Goal: Task Accomplishment & Management: Use online tool/utility

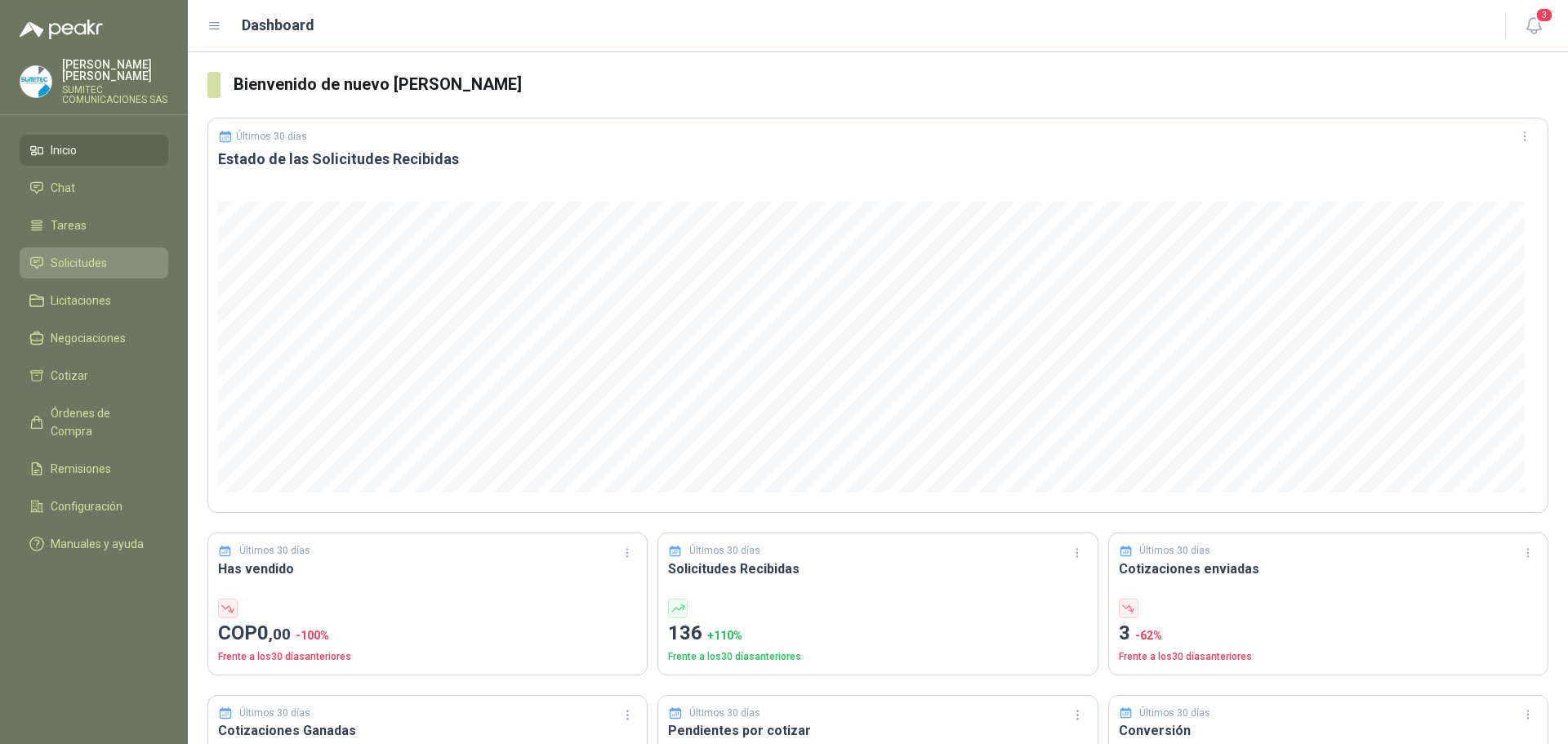
click at [83, 268] on span "Solicitudes" at bounding box center [79, 263] width 57 height 18
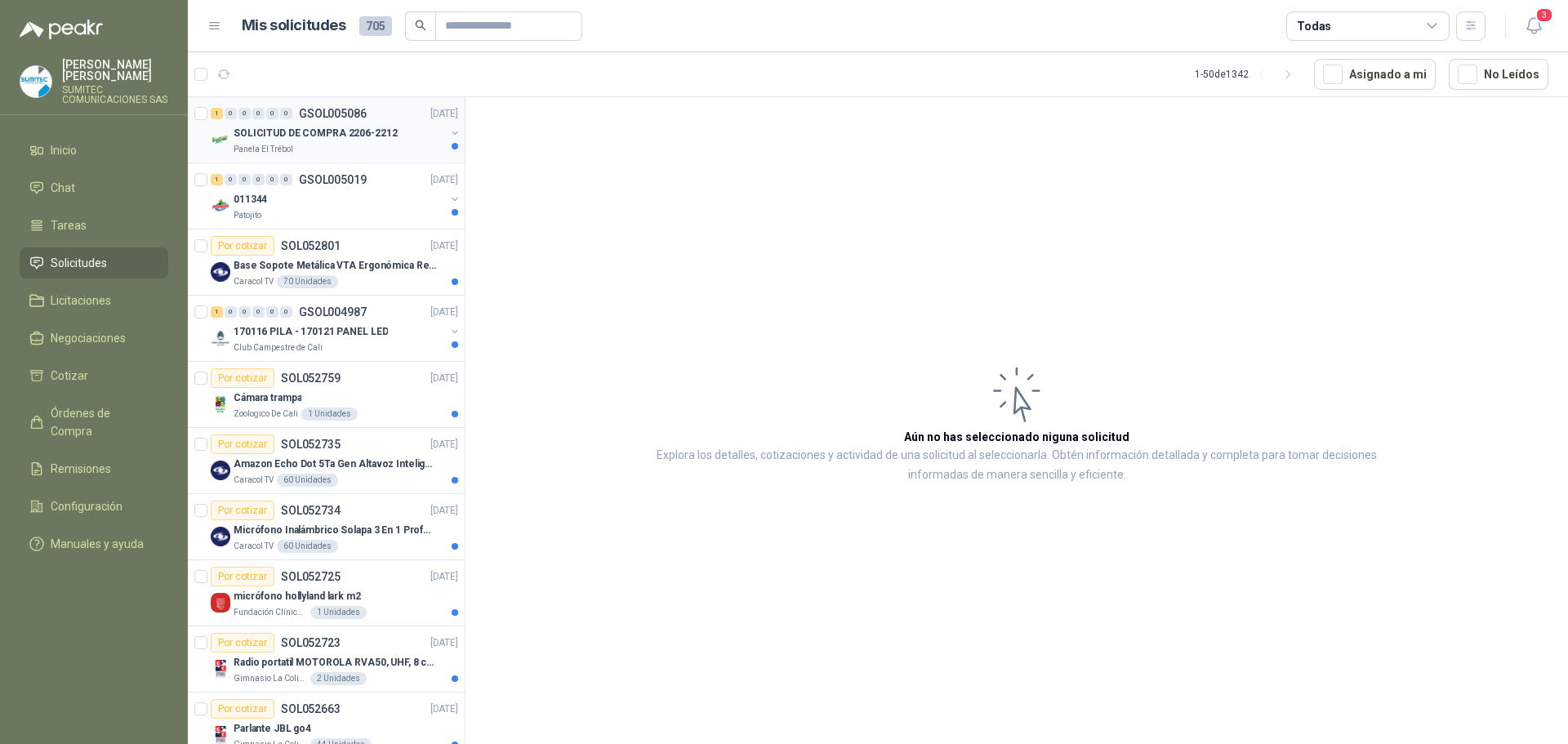
click at [357, 147] on div "Panela El Trébol" at bounding box center [339, 148] width 211 height 13
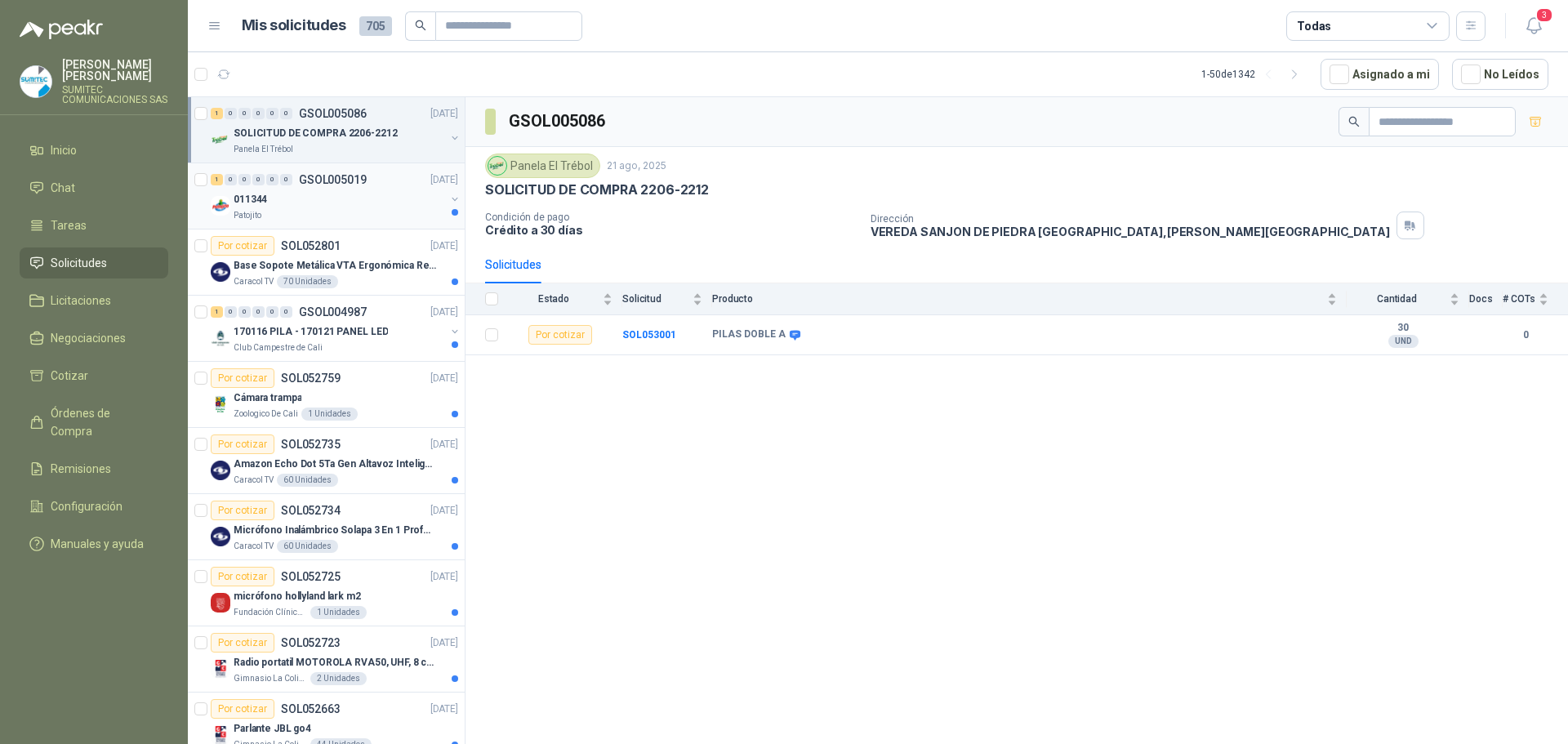
click at [351, 179] on p "GSOL005019" at bounding box center [333, 179] width 68 height 11
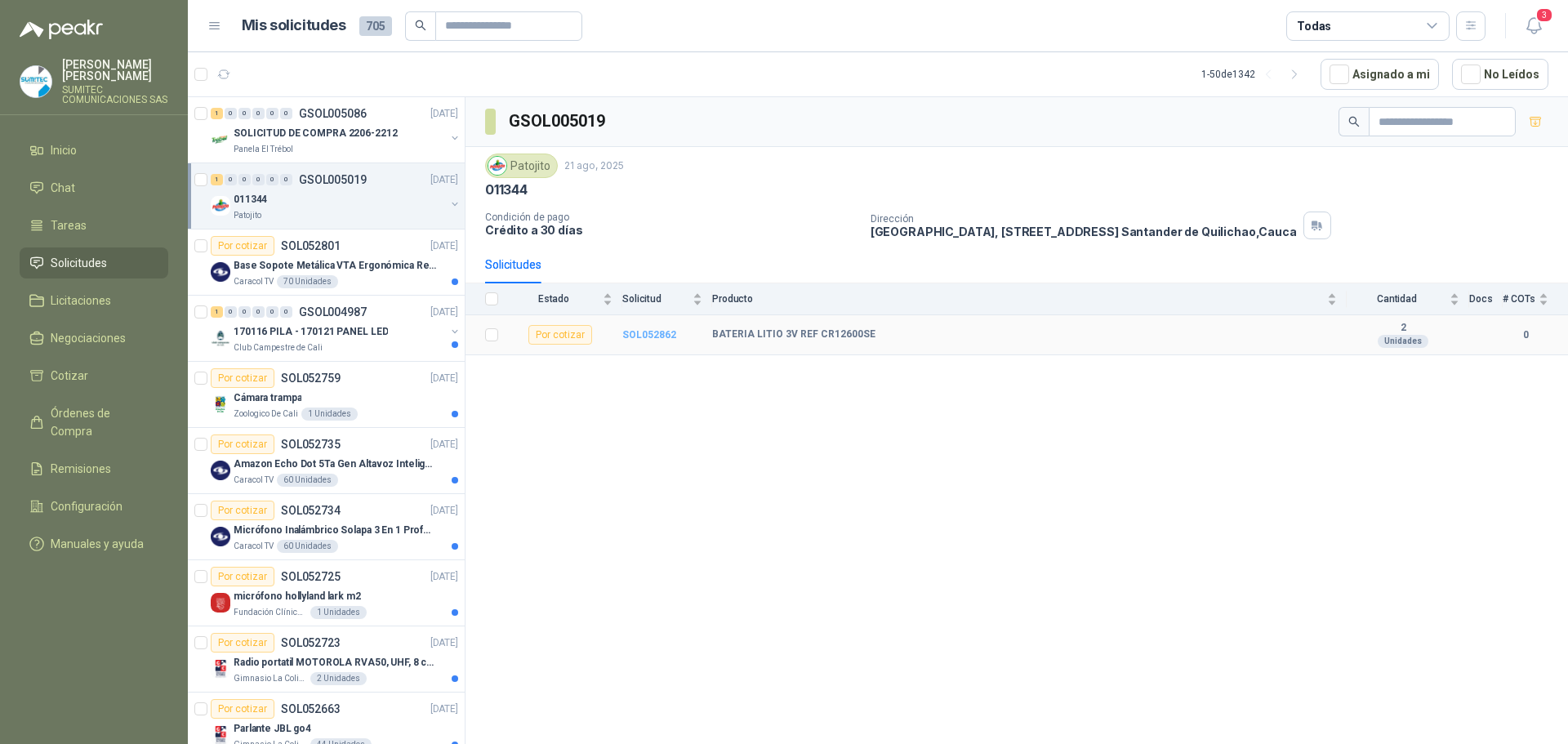
click at [649, 334] on b "SOL052862" at bounding box center [650, 334] width 54 height 11
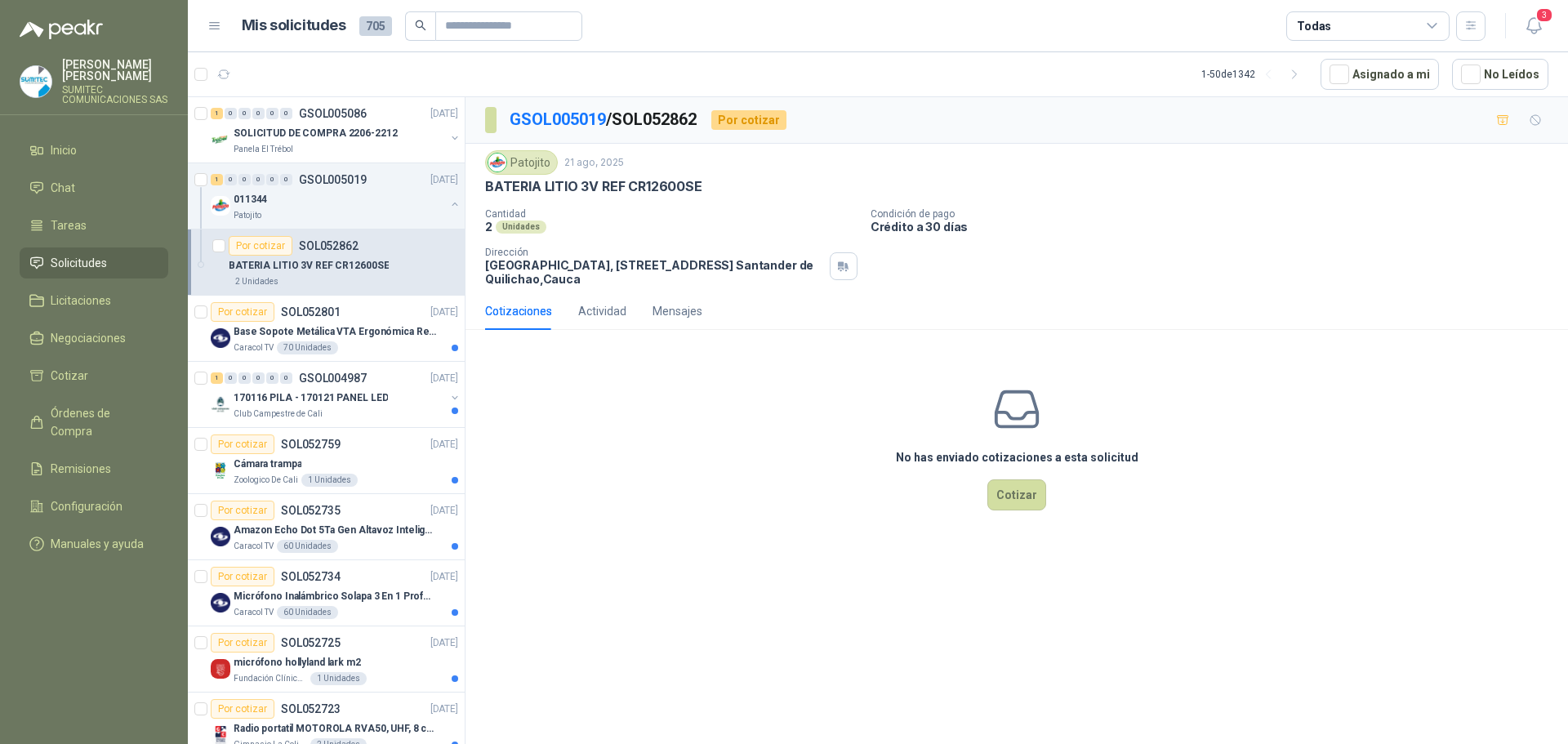
click at [677, 181] on p "BATERIA LITIO 3V REF CR12600SE" at bounding box center [594, 186] width 217 height 17
copy p "CR12600SE"
click at [324, 340] on div "Base Sopote Metálica VTA Ergonómica Retráctil para Portátil" at bounding box center [345, 332] width 224 height 20
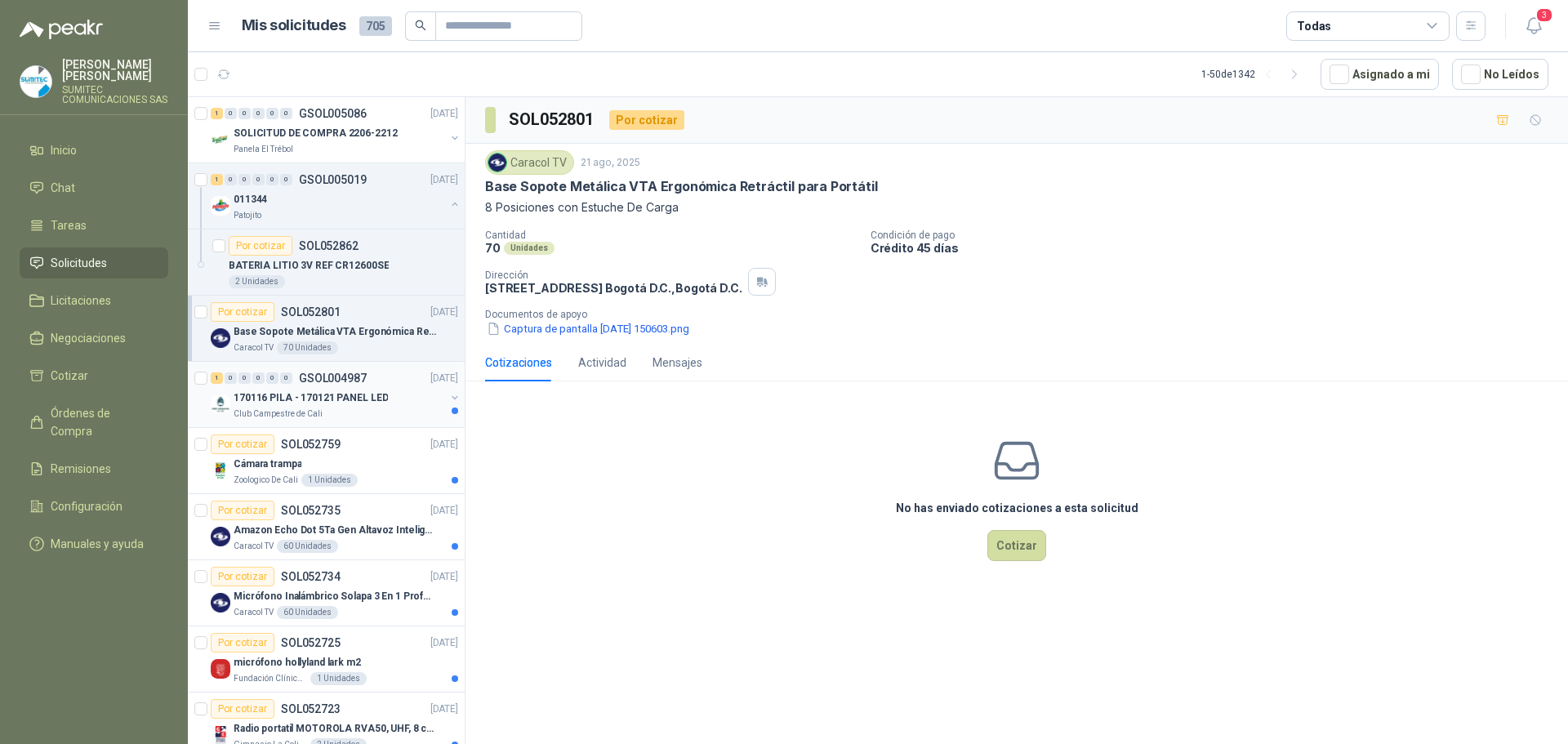
click at [337, 378] on p "GSOL004987" at bounding box center [333, 377] width 68 height 11
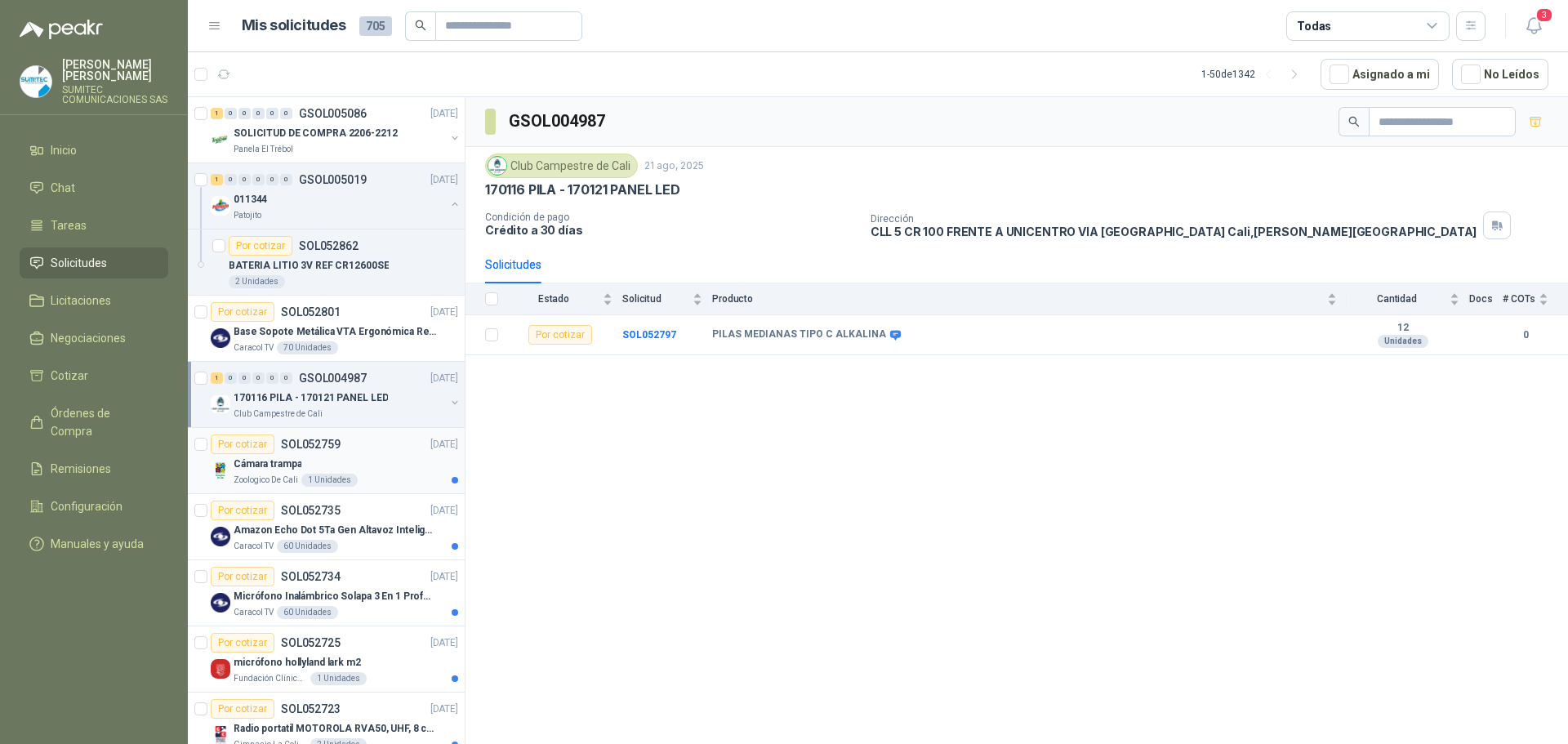
click at [362, 455] on div "Cámara trampa" at bounding box center [345, 464] width 224 height 20
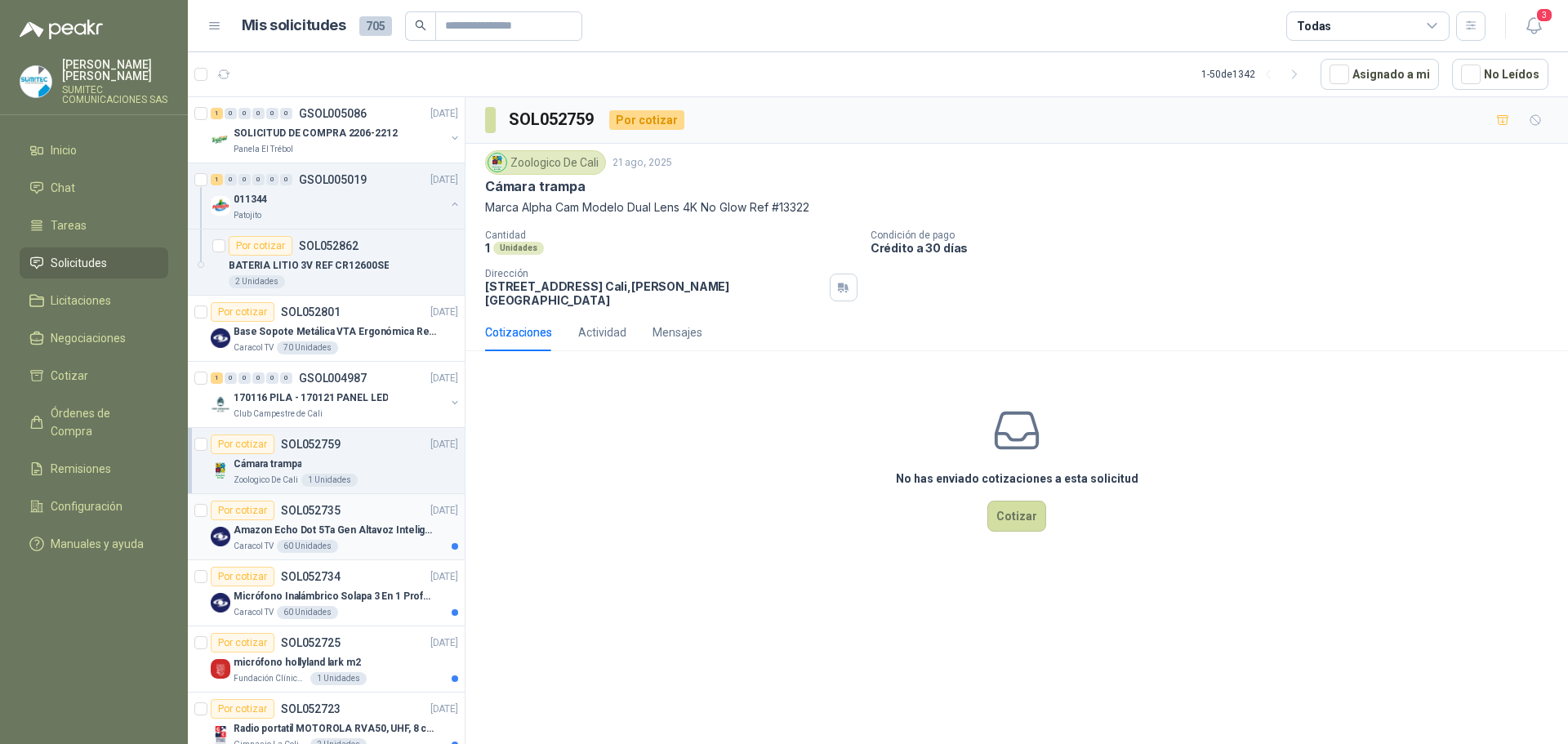
click at [380, 525] on p "Amazon Echo Dot 5Ta Gen Altavoz Inteligente Alexa Azul" at bounding box center [335, 531] width 203 height 16
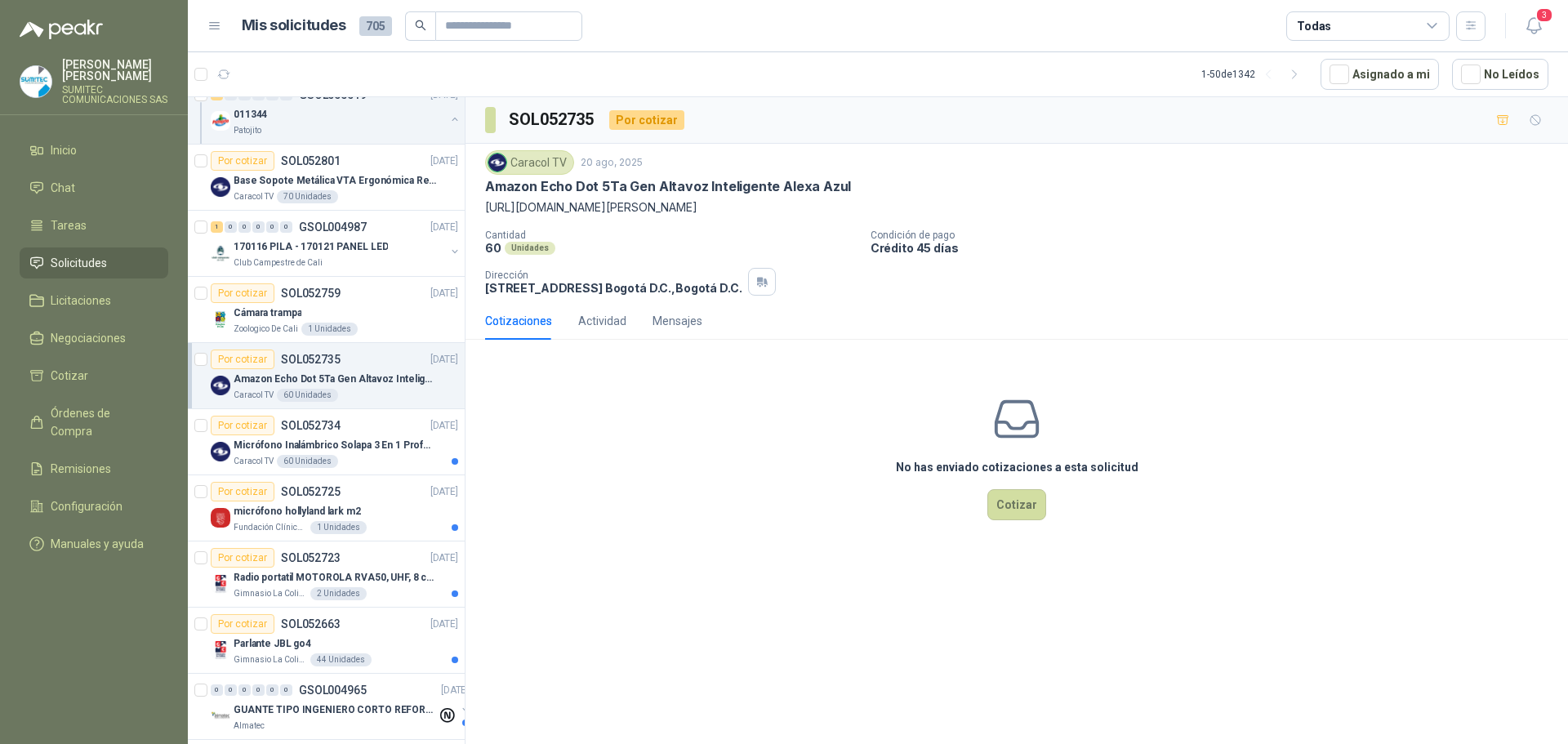
scroll to position [163, 0]
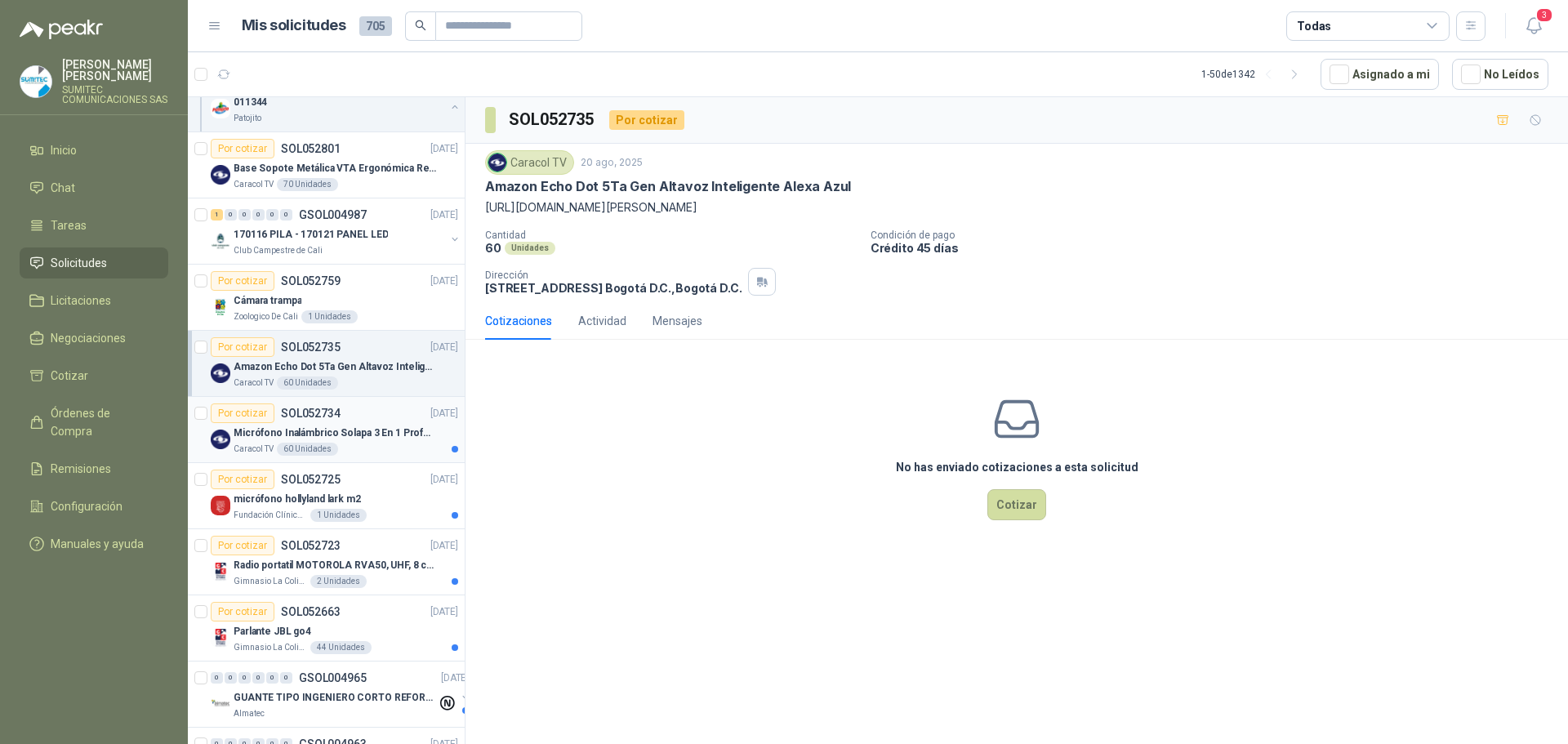
click at [382, 420] on div "Por cotizar SOL052734 [DATE]" at bounding box center [334, 413] width 247 height 20
drag, startPoint x: 836, startPoint y: 190, endPoint x: 824, endPoint y: 190, distance: 12.0
click at [824, 190] on div "Micrófono Inalámbrico Solapa 3 En 1 Profesional F11-2 X2" at bounding box center [1016, 186] width 1063 height 17
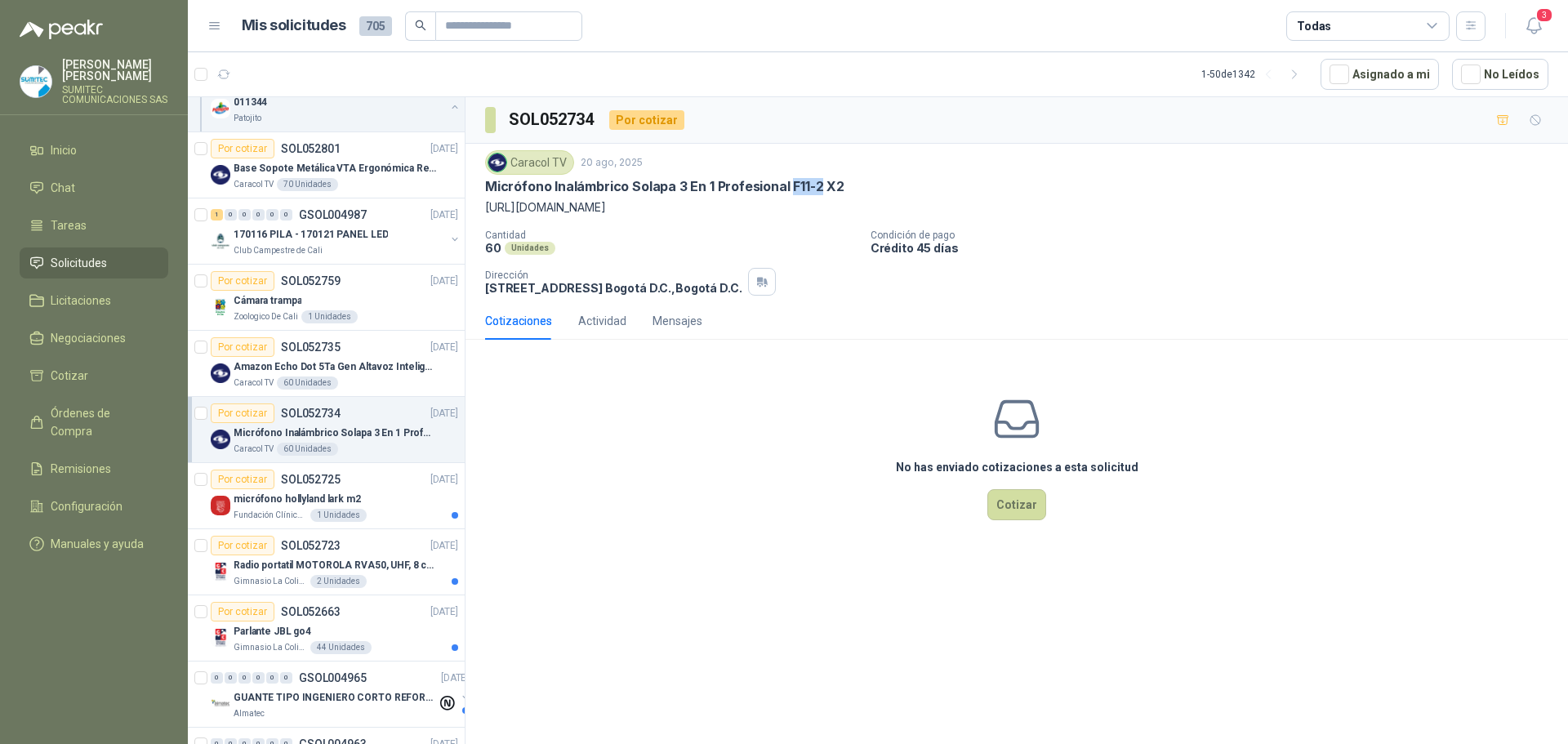
drag, startPoint x: 819, startPoint y: 185, endPoint x: 789, endPoint y: 183, distance: 30.1
click at [789, 183] on p "Micrófono Inalámbrico Solapa 3 En 1 Profesional F11-2 X2" at bounding box center [664, 186] width 360 height 17
copy p "F11-2"
click at [314, 495] on p "micrófono hollyland lark m2" at bounding box center [297, 499] width 128 height 16
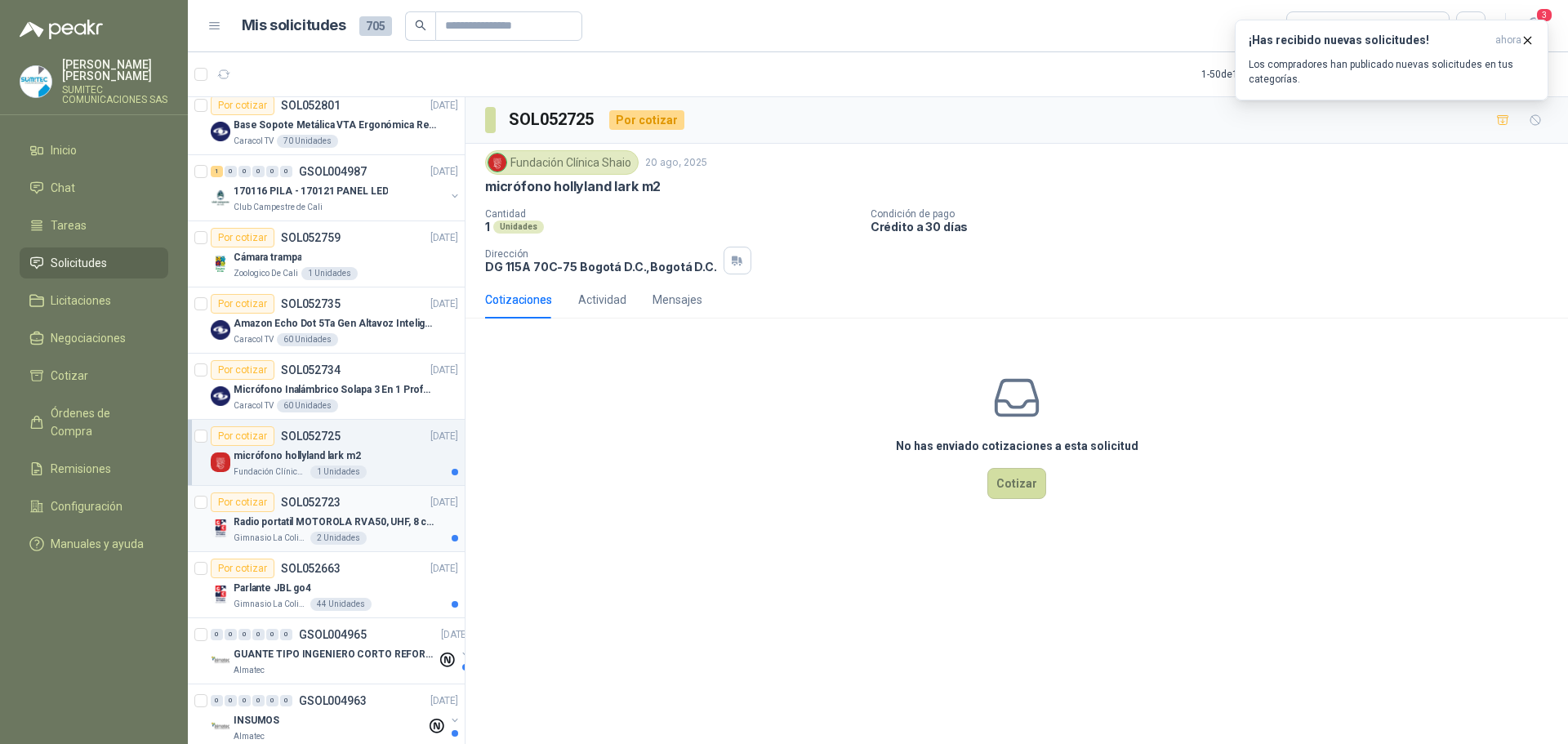
scroll to position [245, 0]
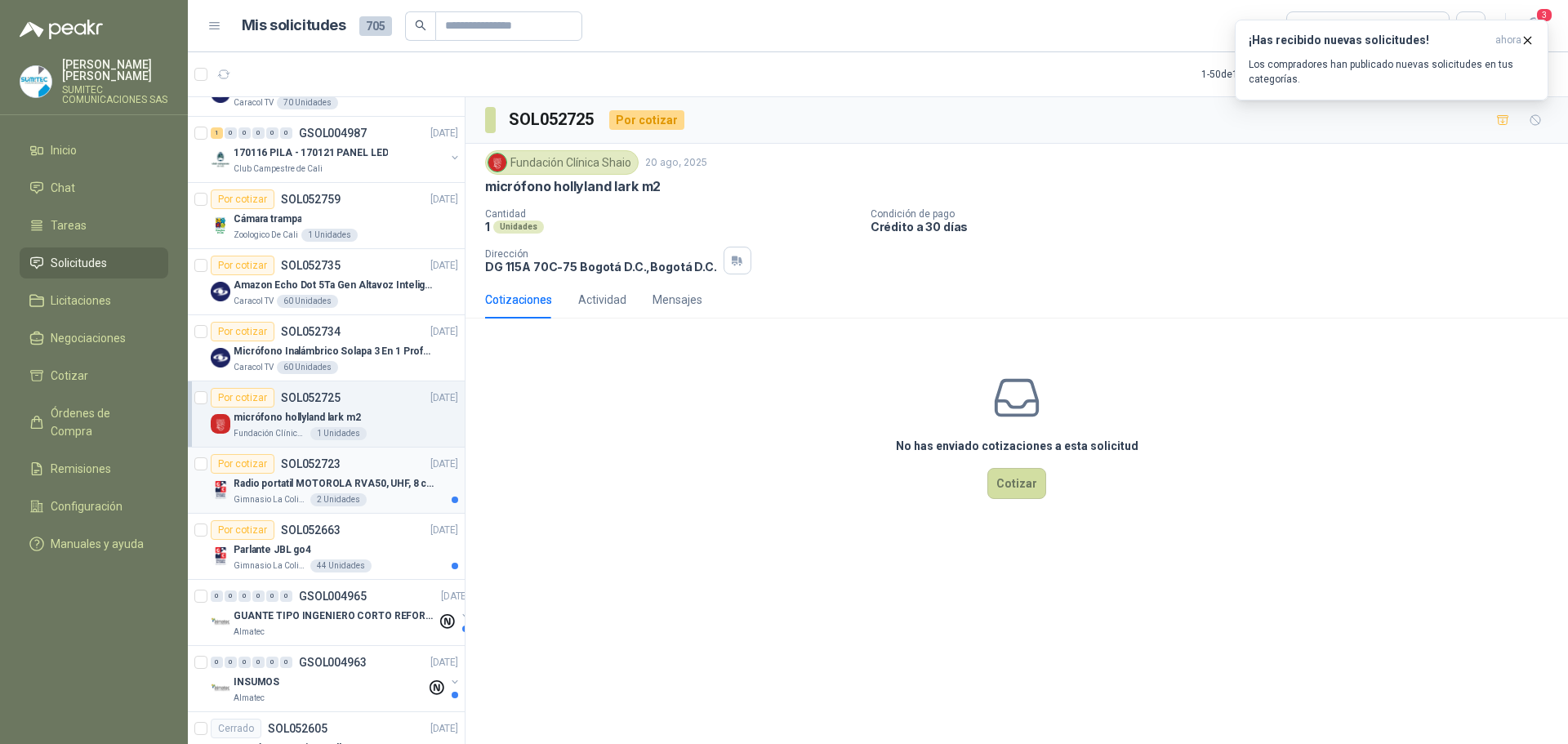
click at [345, 478] on p "Radio portatil MOTOROLA RVA50, UHF, 8 canales, 500MW" at bounding box center [335, 484] width 203 height 16
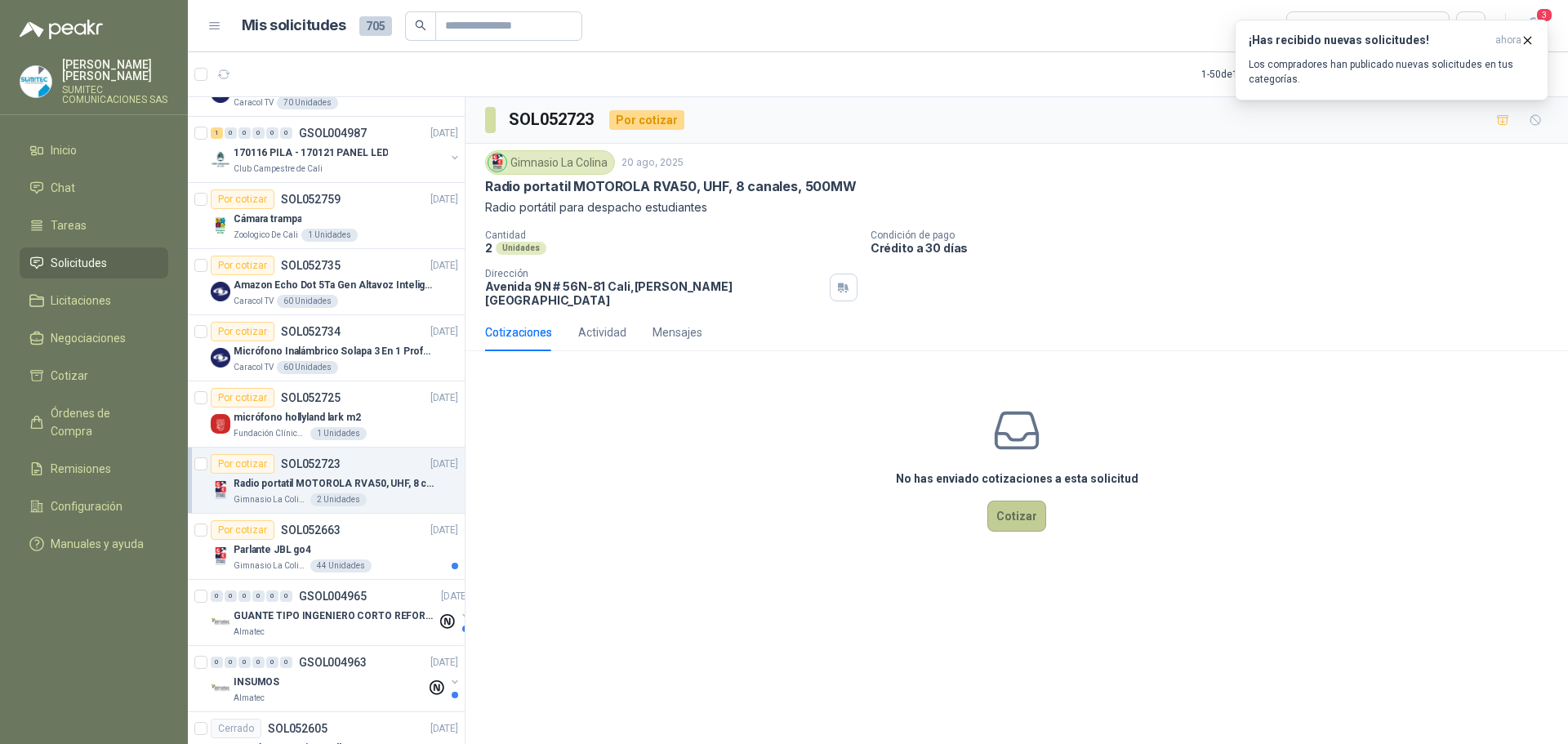
click at [1016, 518] on button "Cotizar" at bounding box center [1016, 515] width 59 height 31
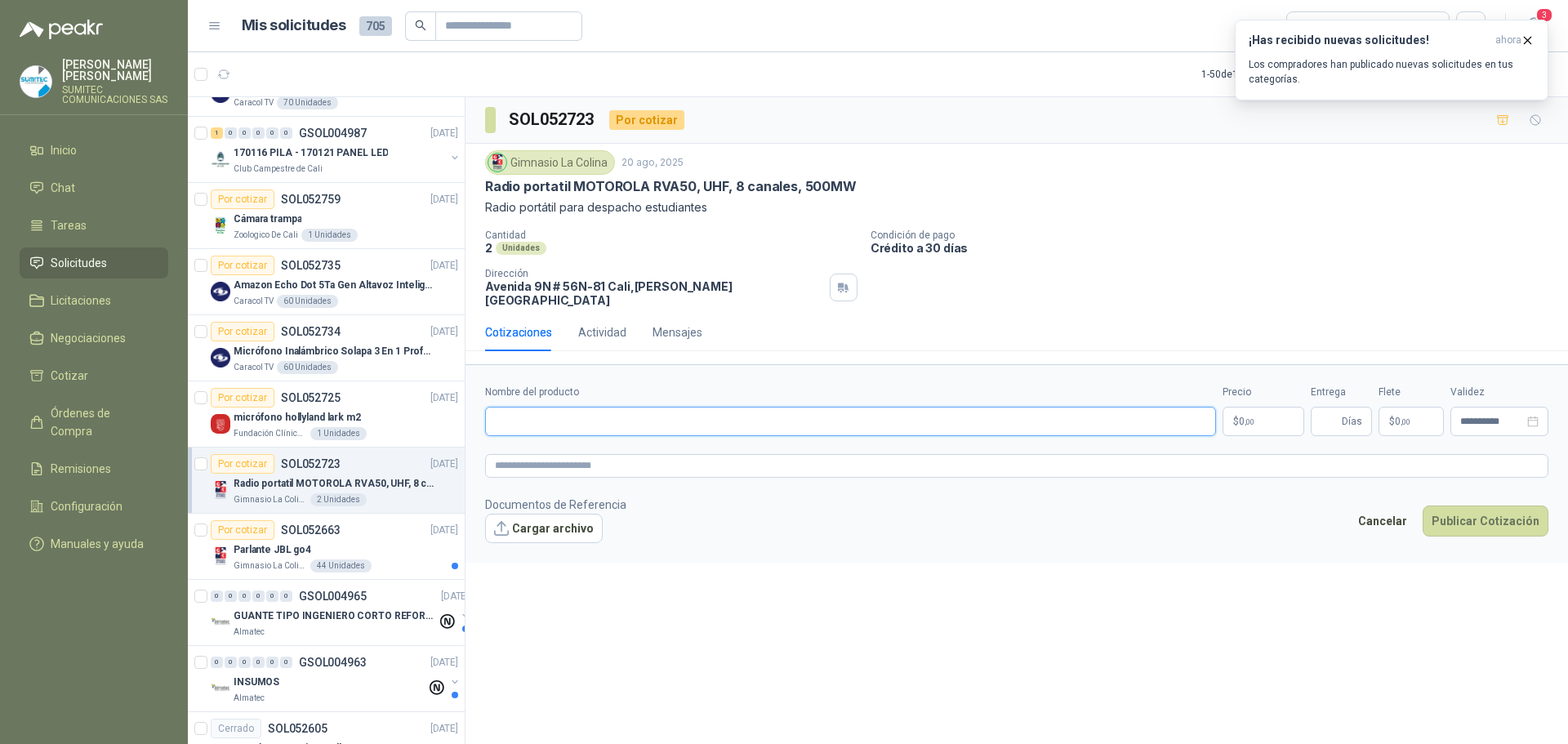
click at [602, 407] on input "Nombre del producto" at bounding box center [851, 421] width 731 height 30
click at [570, 463] on textarea at bounding box center [1016, 466] width 1063 height 24
paste textarea "**********"
type textarea "**********"
click at [567, 406] on input "Nombre del producto" at bounding box center [851, 421] width 731 height 30
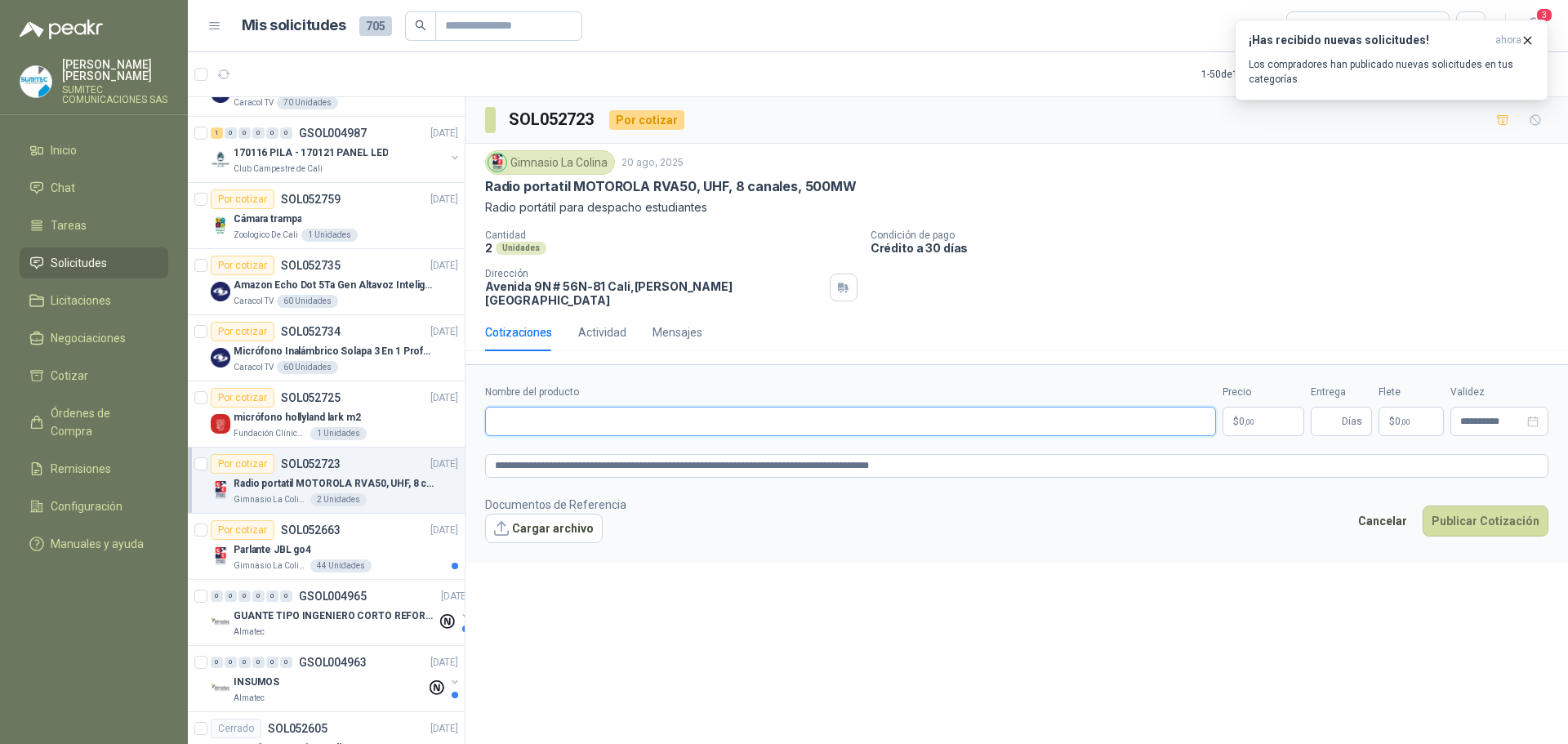
paste input "**********"
type input "**********"
click at [1262, 412] on p "$ 0 ,00" at bounding box center [1263, 421] width 82 height 30
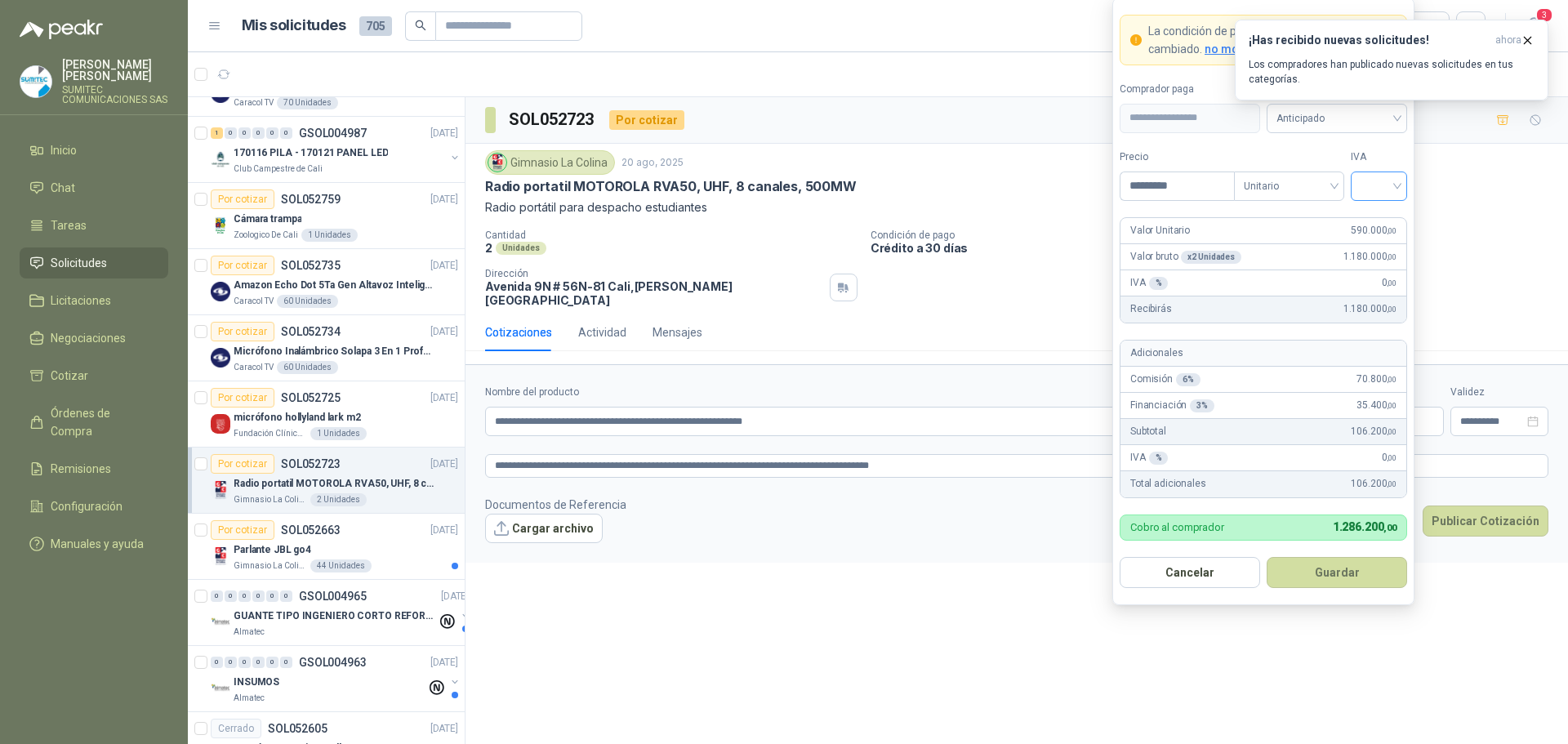
type input "*********"
click at [1377, 182] on input "search" at bounding box center [1378, 184] width 37 height 25
click at [1383, 215] on div "19%" at bounding box center [1379, 219] width 30 height 18
click at [1322, 120] on span "Anticipado" at bounding box center [1336, 119] width 121 height 25
click at [1319, 171] on div "Crédito a 30 días" at bounding box center [1336, 178] width 115 height 18
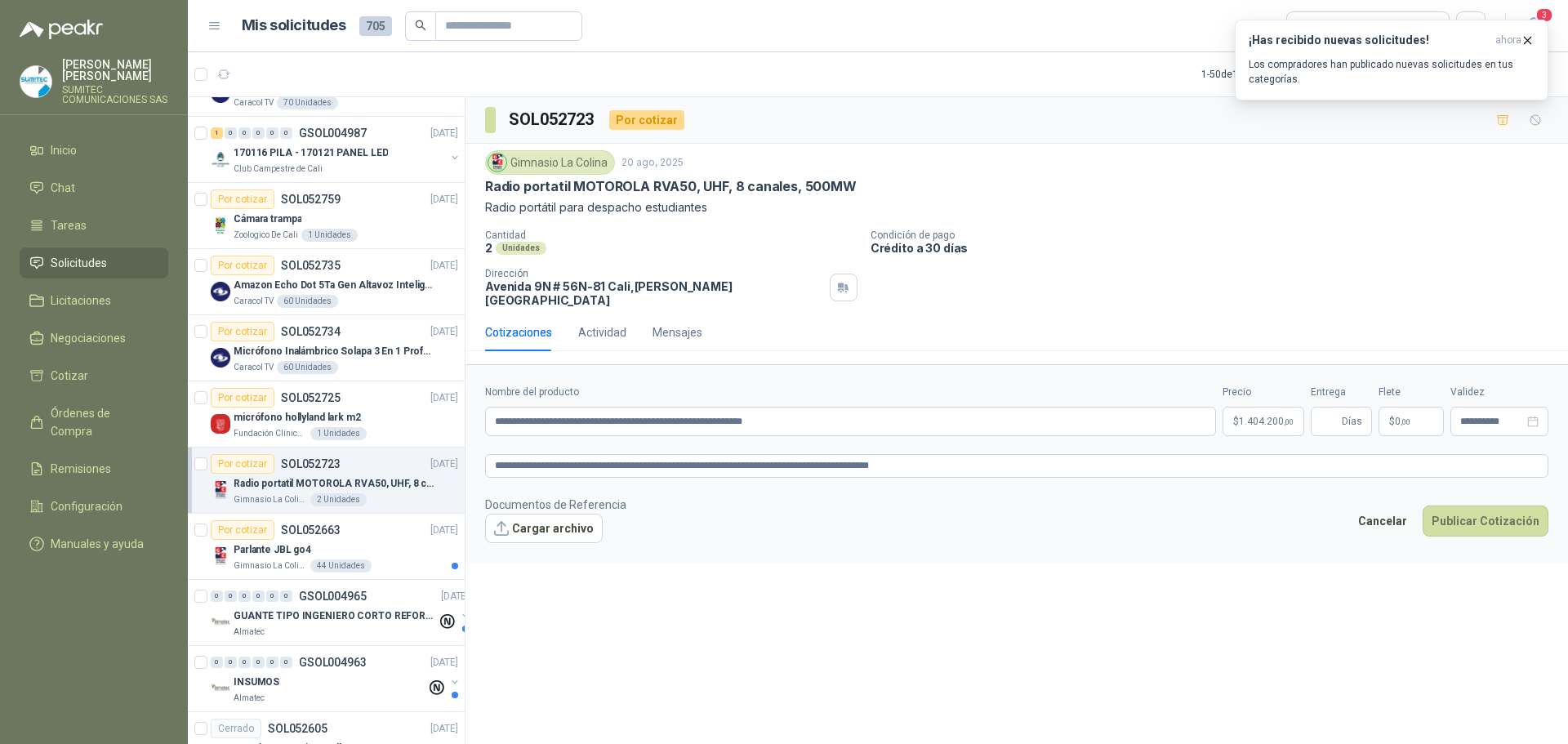
click at [1371, 101] on div "¡Has recibido nuevas solicitudes! ahora Los compradores han publicado nuevas so…" at bounding box center [1391, 60] width 314 height 81
click at [1274, 408] on body "[PERSON_NAME] SUMITEC COMUNICACIONES SAS Inicio Chat Tareas Solicitudes Licitac…" at bounding box center [784, 372] width 1568 height 744
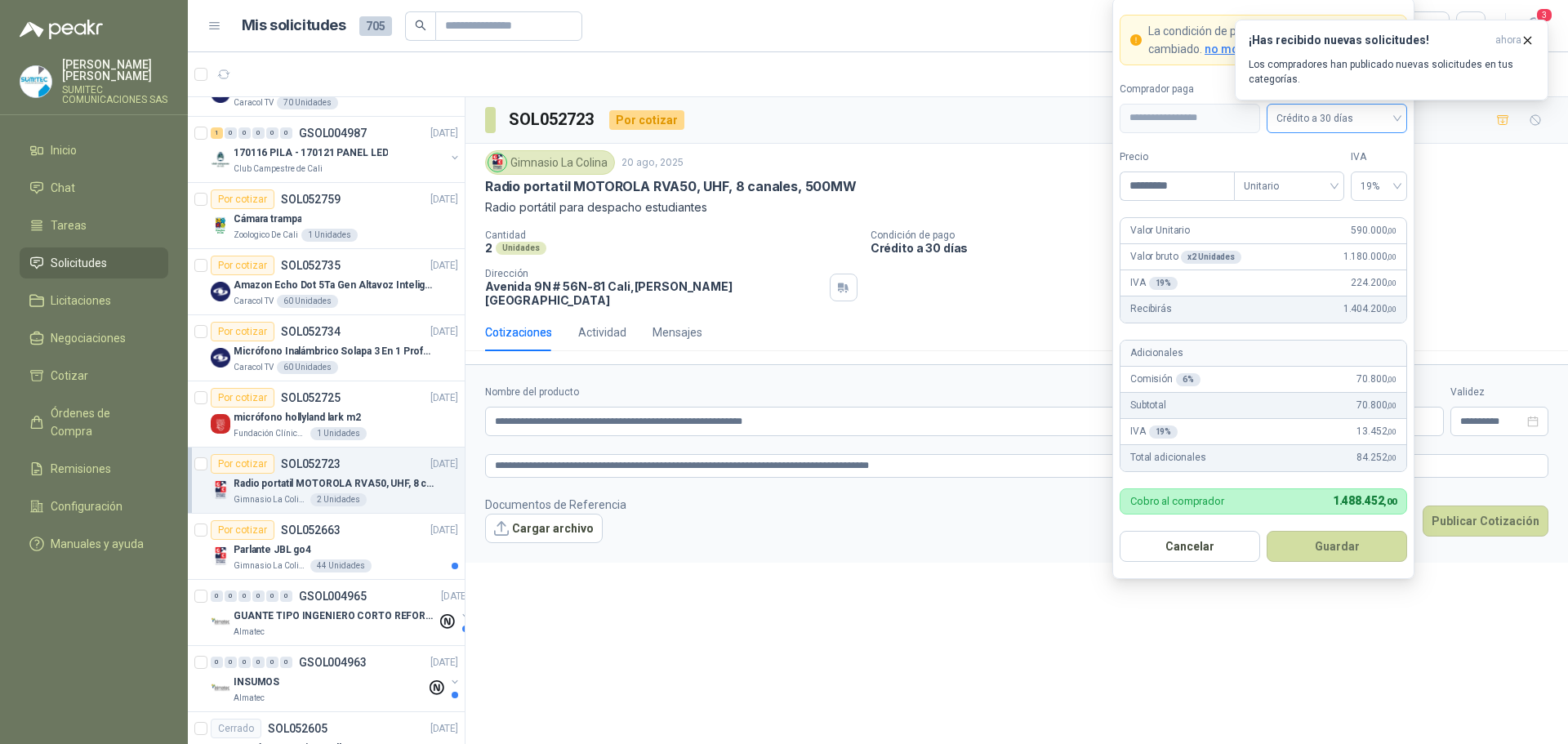
click at [1351, 122] on span "Crédito a 30 días" at bounding box center [1336, 119] width 121 height 25
click at [1339, 138] on div "Anticipado" at bounding box center [1336, 151] width 133 height 26
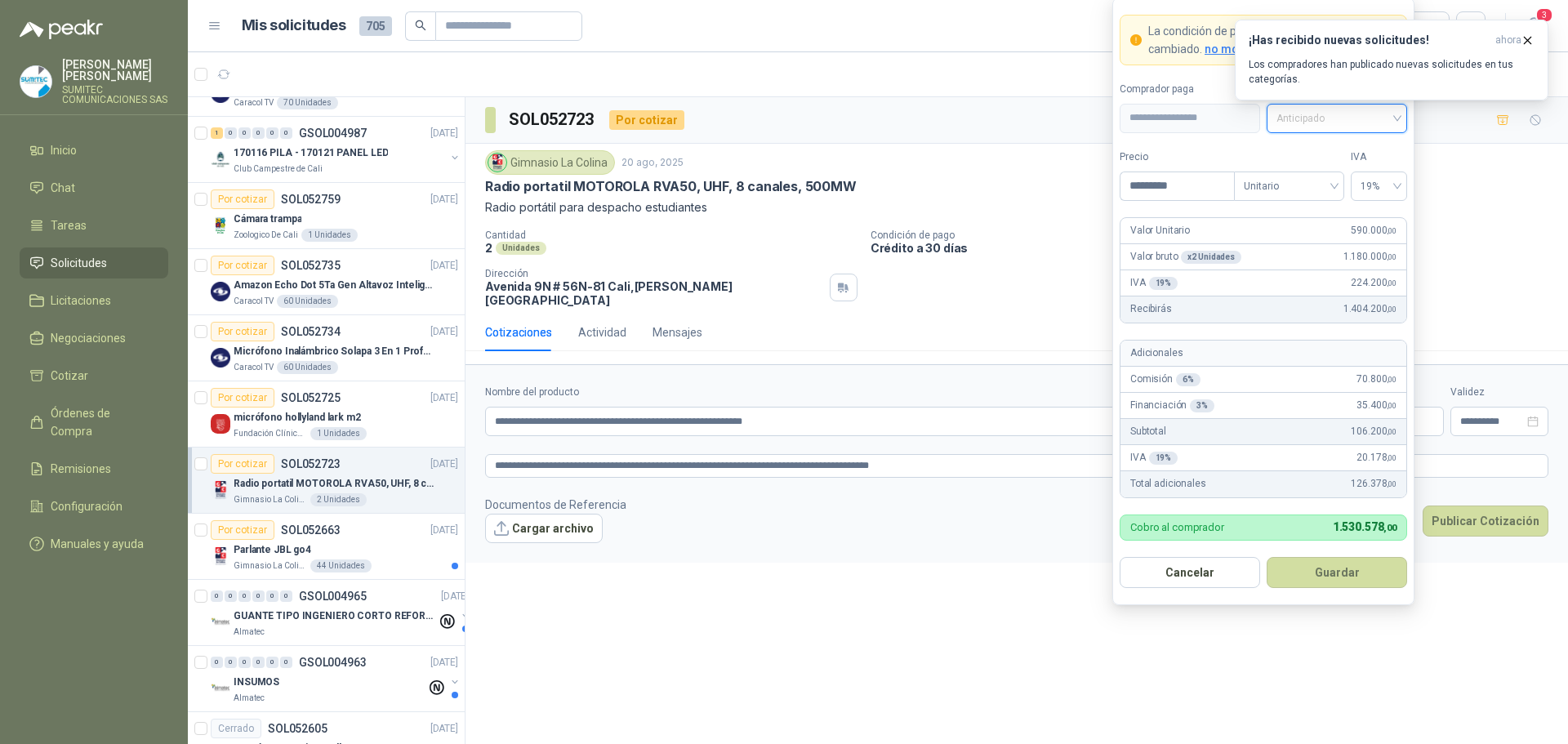
click at [1342, 116] on span "Anticipado" at bounding box center [1336, 119] width 121 height 25
click at [1337, 174] on div "Crédito a 30 días" at bounding box center [1336, 178] width 115 height 18
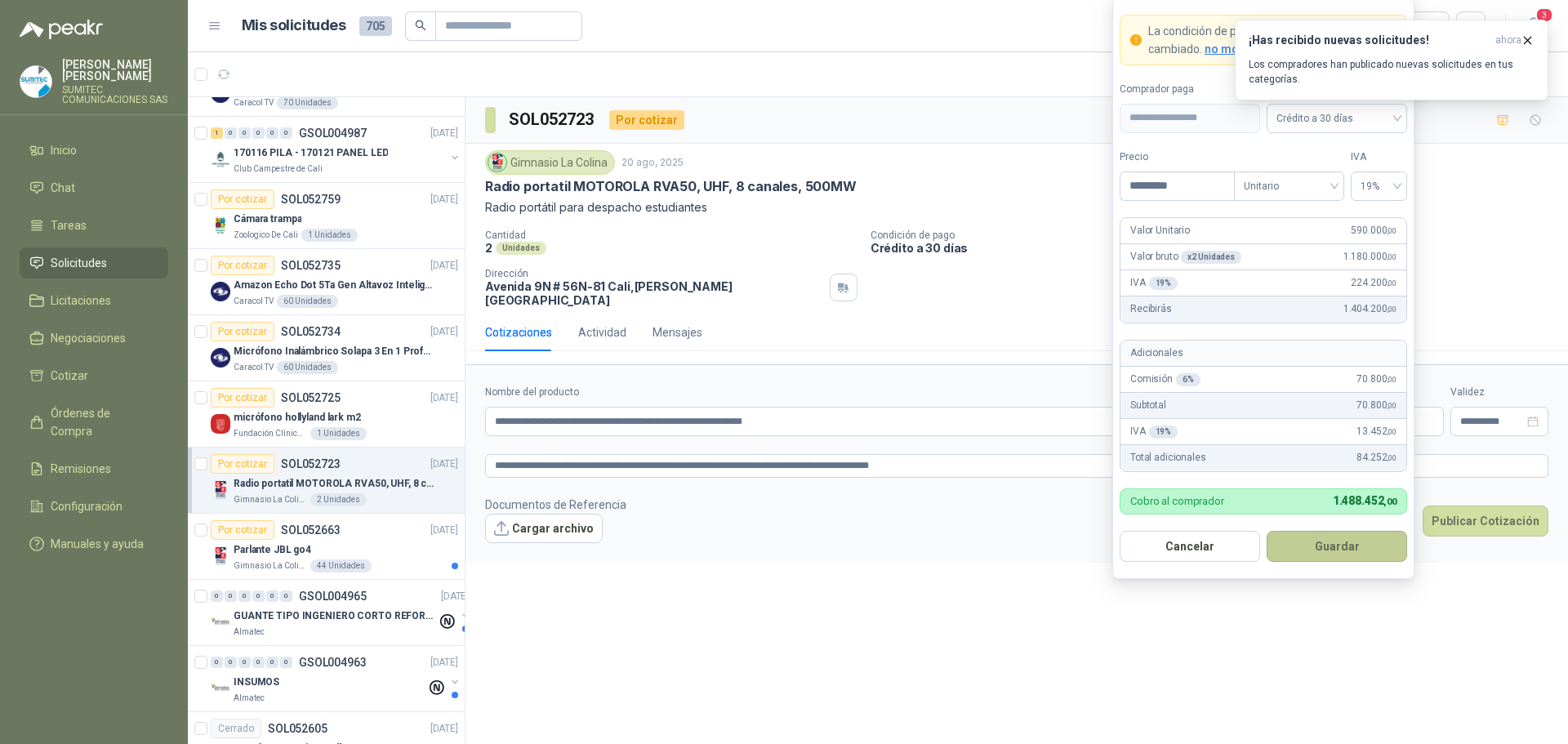
click at [1324, 543] on button "Guardar" at bounding box center [1336, 546] width 140 height 31
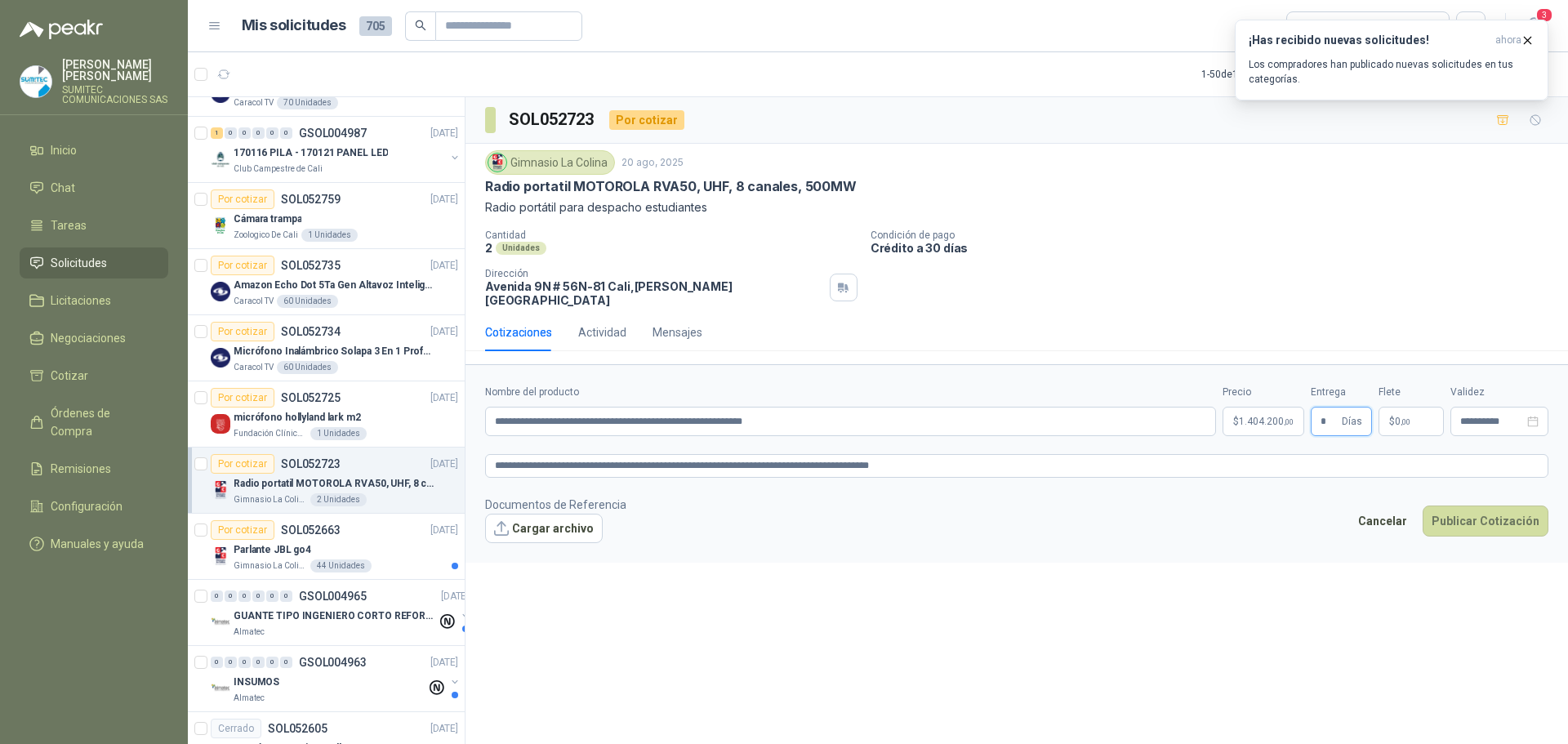
type input "*"
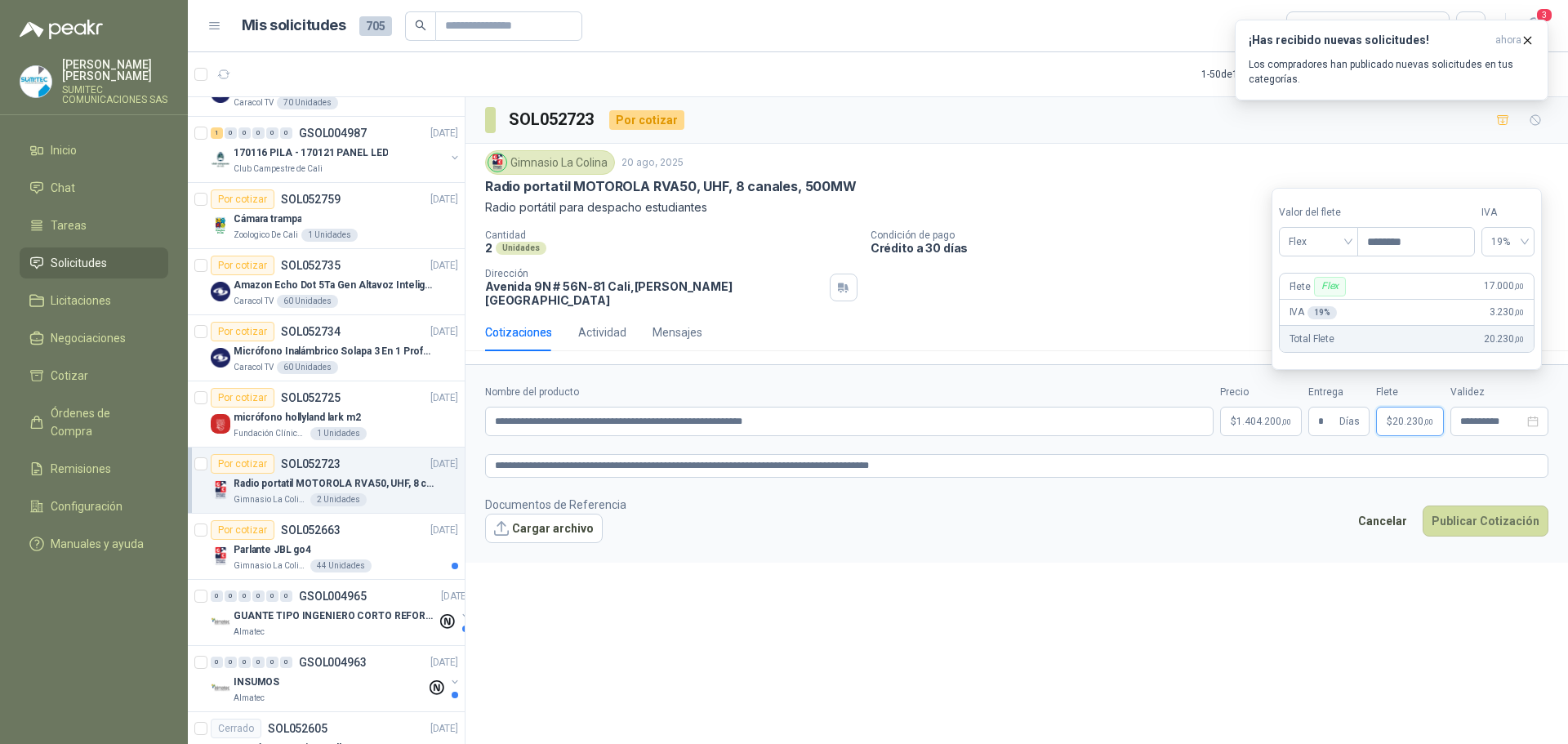
type input "********"
click at [1328, 590] on div "**********" at bounding box center [1016, 423] width 1102 height 652
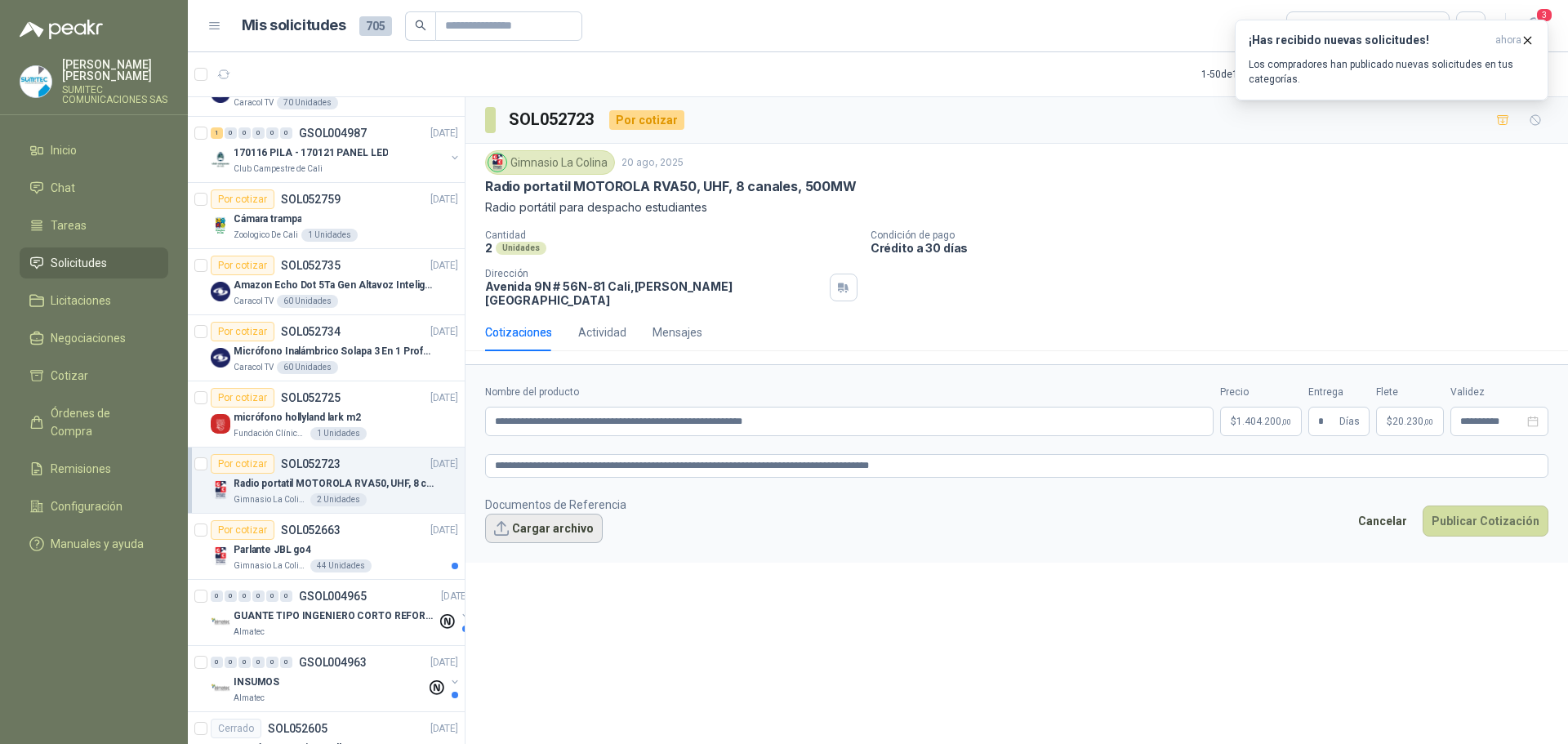
click at [542, 521] on button "Cargar archivo" at bounding box center [544, 529] width 118 height 30
click at [1462, 533] on button "Publicar Cotización" at bounding box center [1485, 542] width 126 height 31
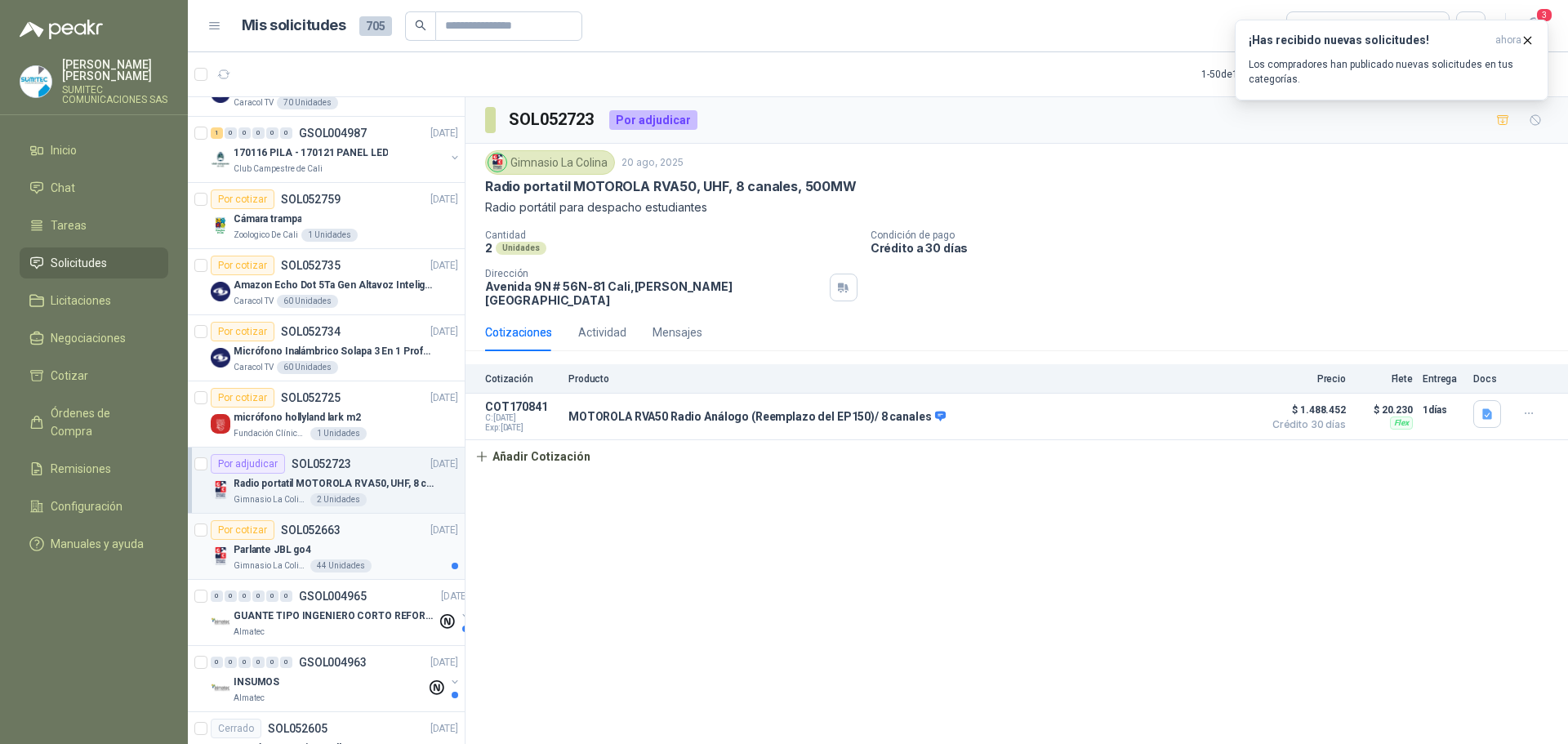
click at [379, 545] on div "Parlante JBL go4" at bounding box center [345, 550] width 224 height 20
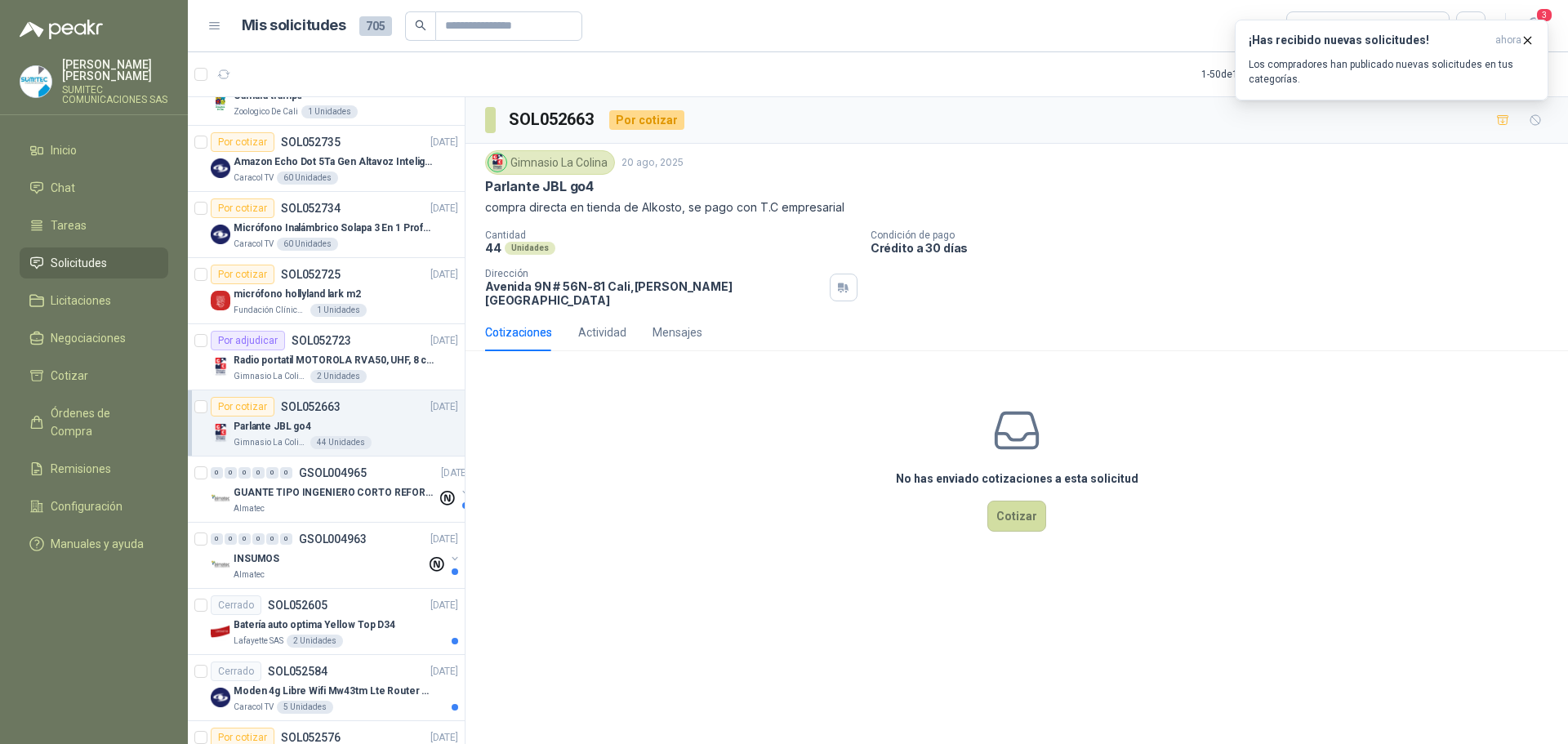
scroll to position [408, 0]
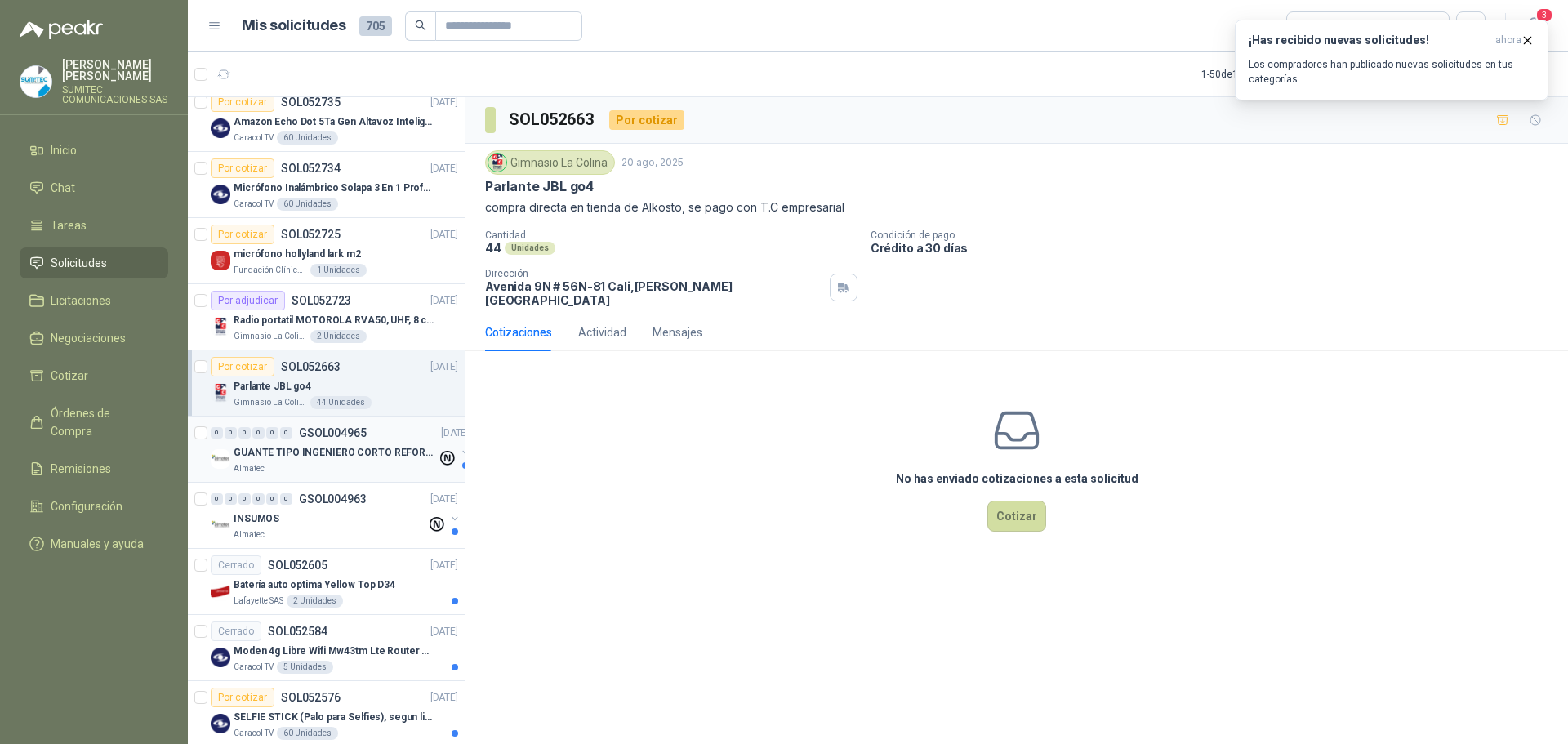
click at [362, 441] on div "0 0 0 0 0 0 GSOL004965 [DATE]" at bounding box center [341, 433] width 261 height 20
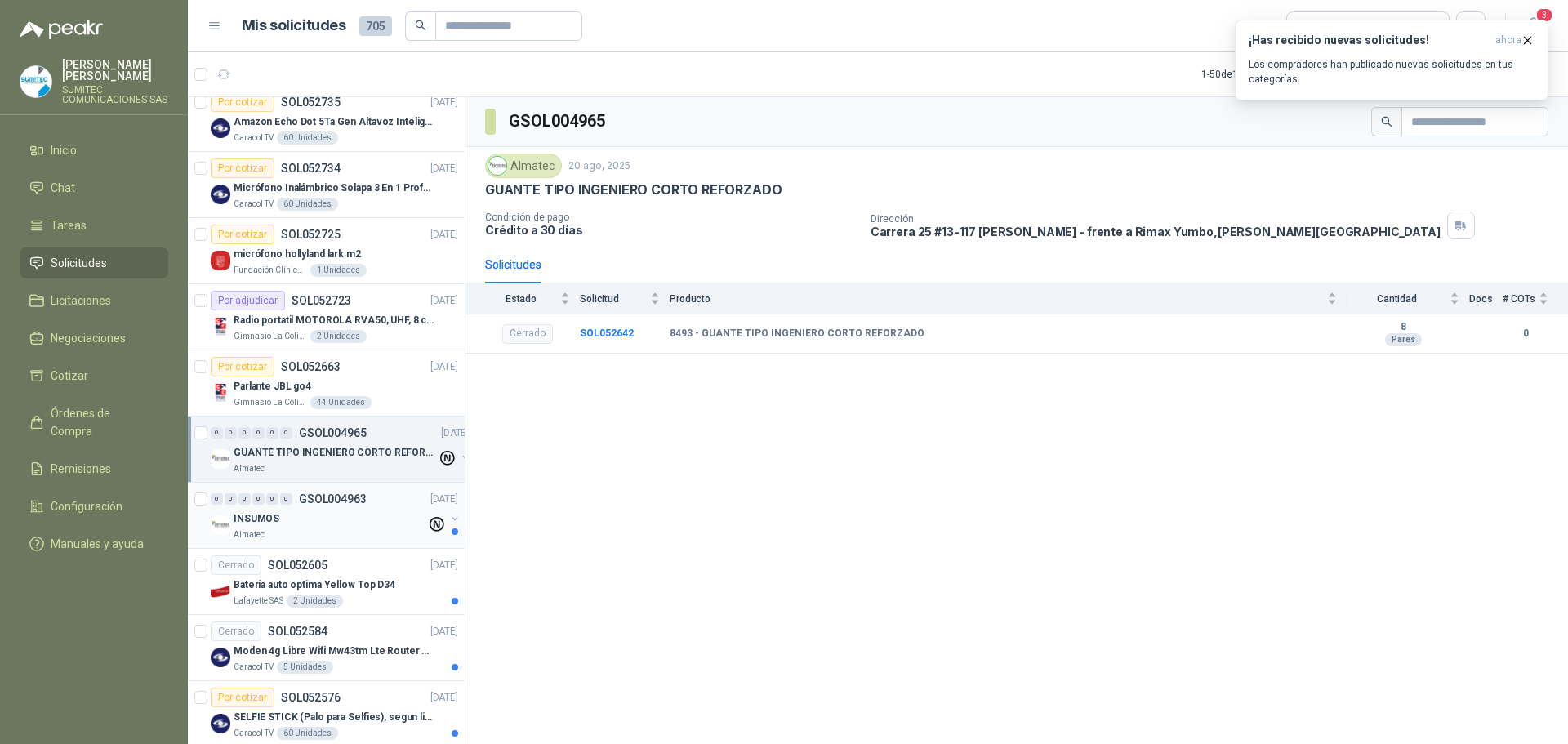
click at [345, 502] on p "GSOL004963" at bounding box center [333, 498] width 68 height 11
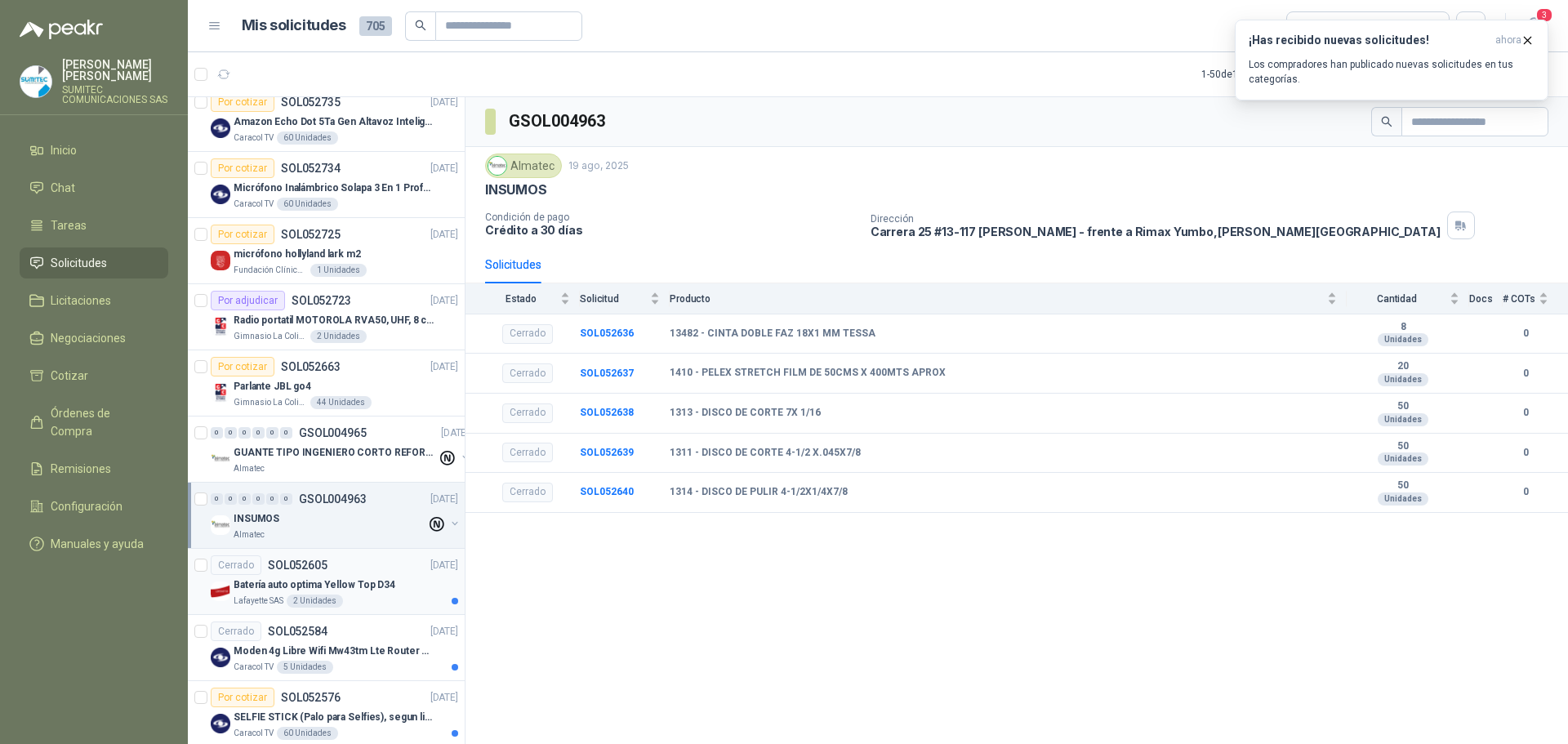
click at [335, 594] on div "Batería auto optima Yellow Top D34" at bounding box center [345, 585] width 224 height 20
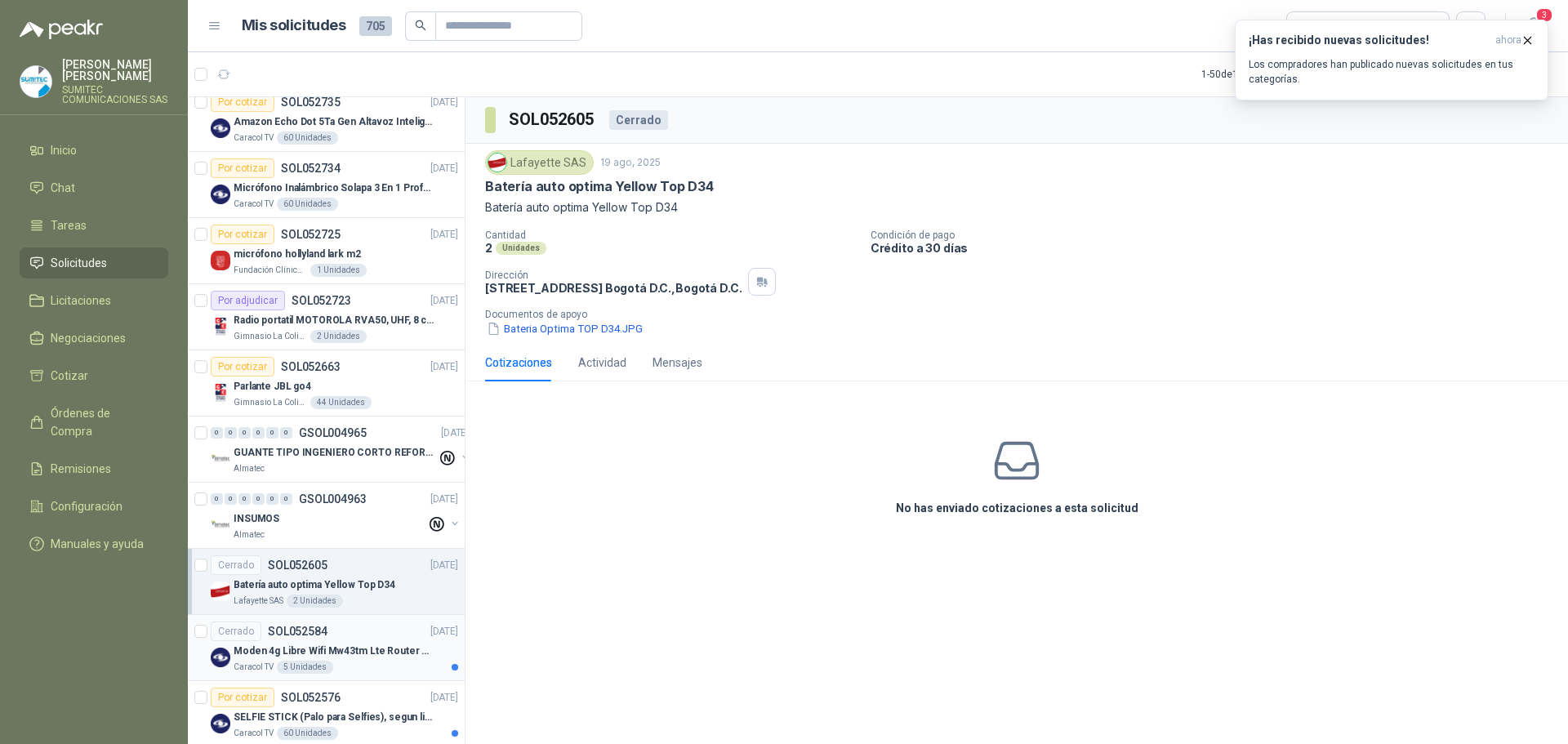
click at [353, 652] on p "Moden 4g Libre Wifi Mw43tm Lte Router Móvil Internet 5ghz" at bounding box center [335, 651] width 203 height 16
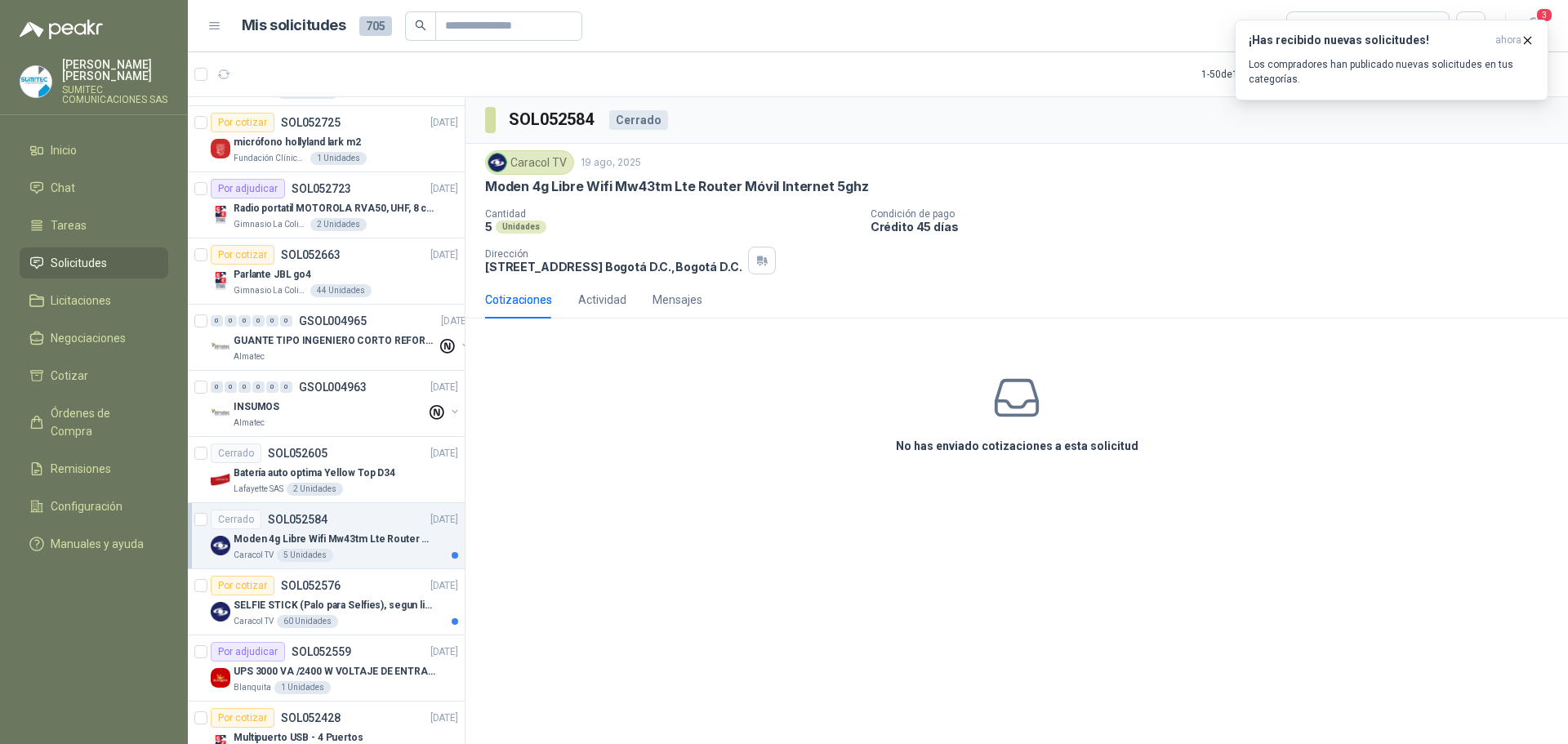
scroll to position [572, 0]
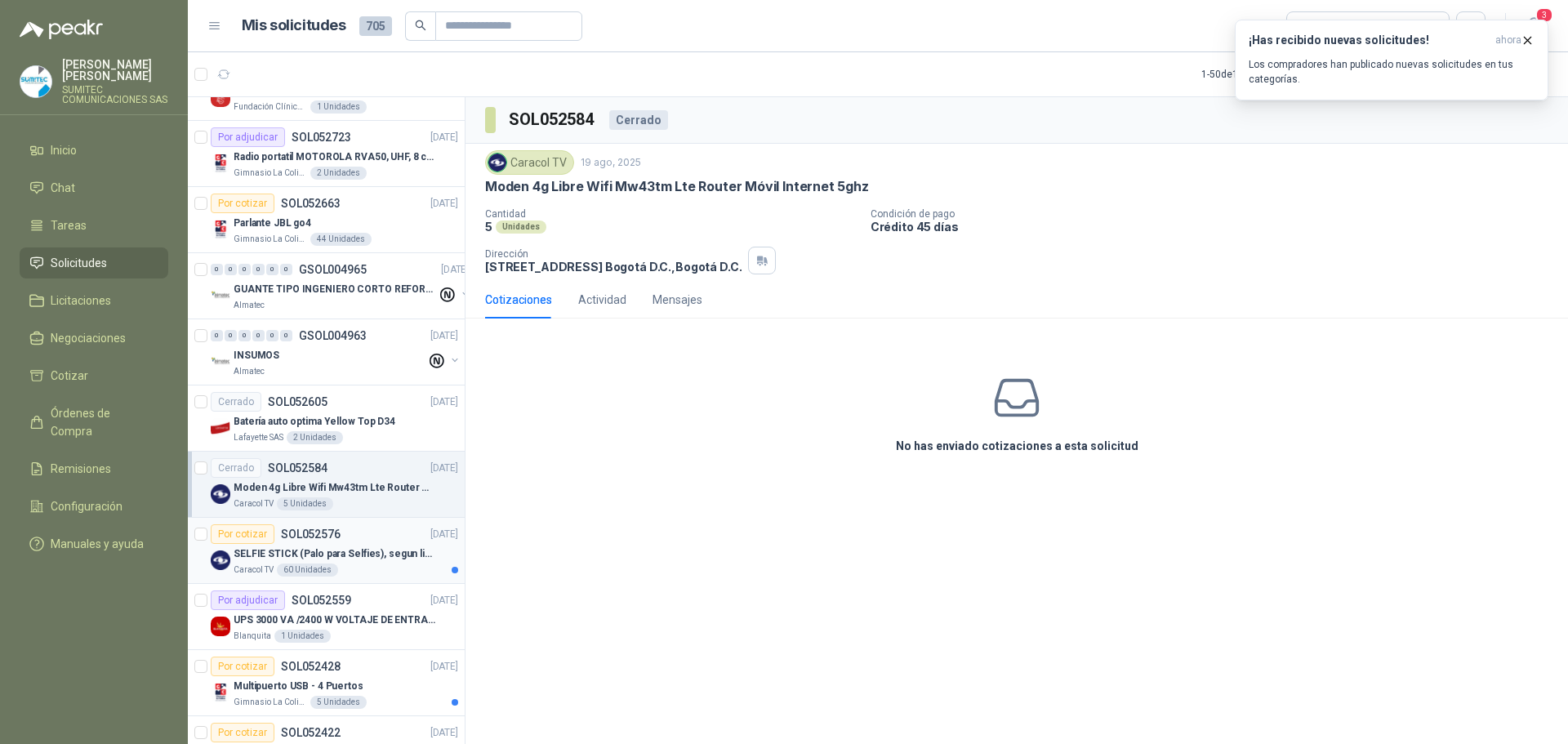
click at [356, 554] on p "SELFIE STICK (Palo para Selfies), segun link adjunto" at bounding box center [335, 554] width 203 height 16
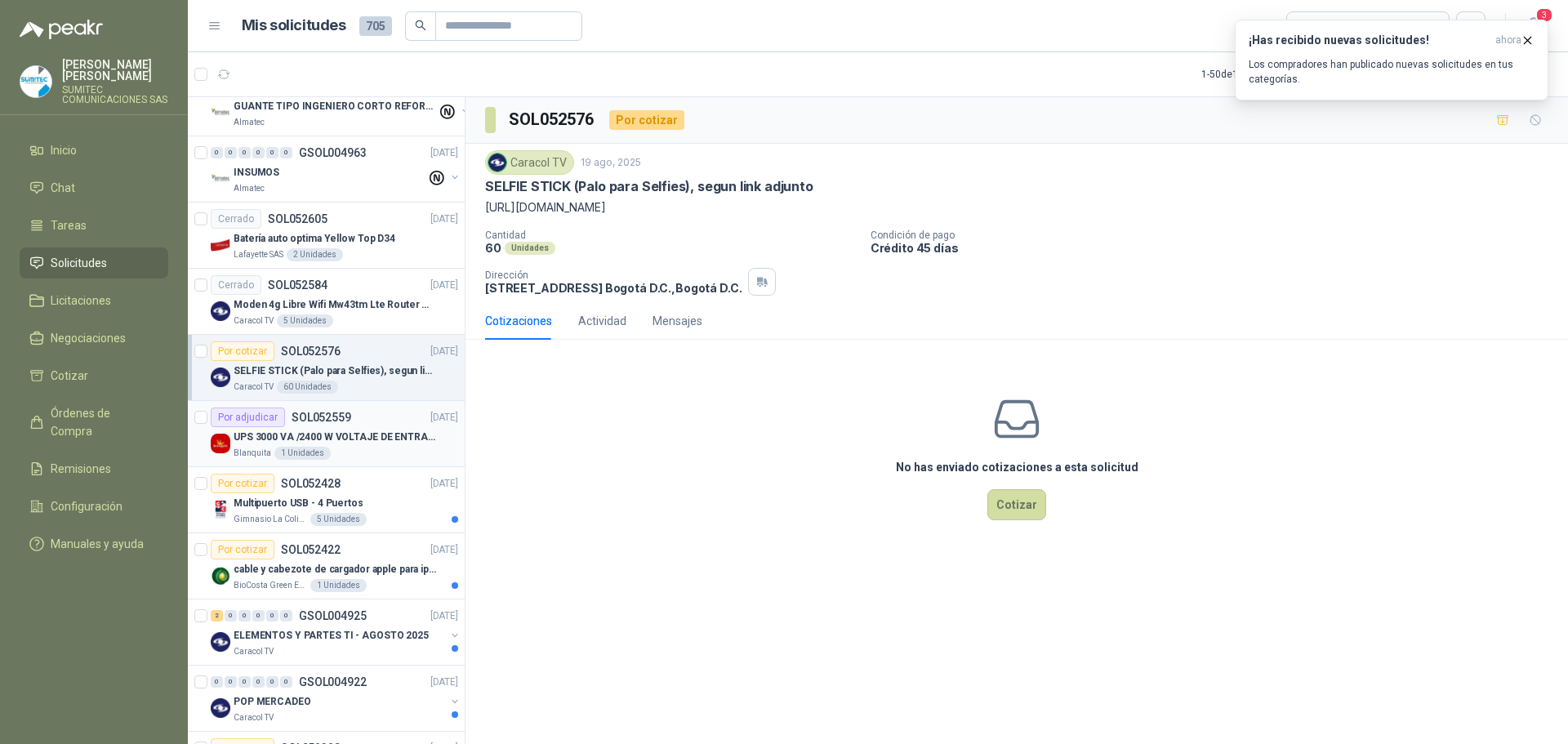
scroll to position [817, 0]
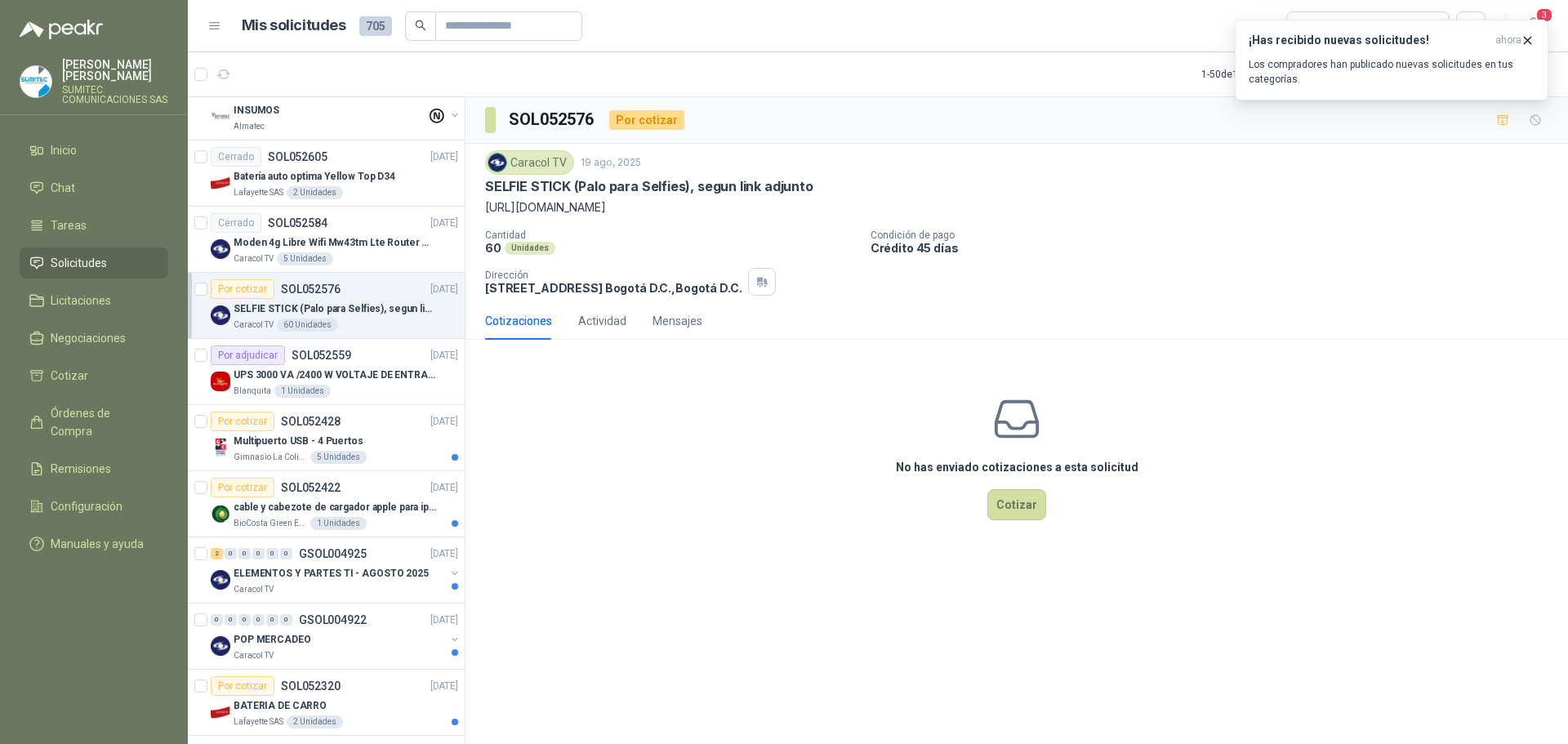
drag, startPoint x: 754, startPoint y: 204, endPoint x: 487, endPoint y: 207, distance: 267.0
click at [487, 207] on p "[URL][DOMAIN_NAME]" at bounding box center [1016, 207] width 1063 height 18
click at [359, 351] on div "Por adjudicar SOL052559 [DATE]" at bounding box center [334, 356] width 247 height 20
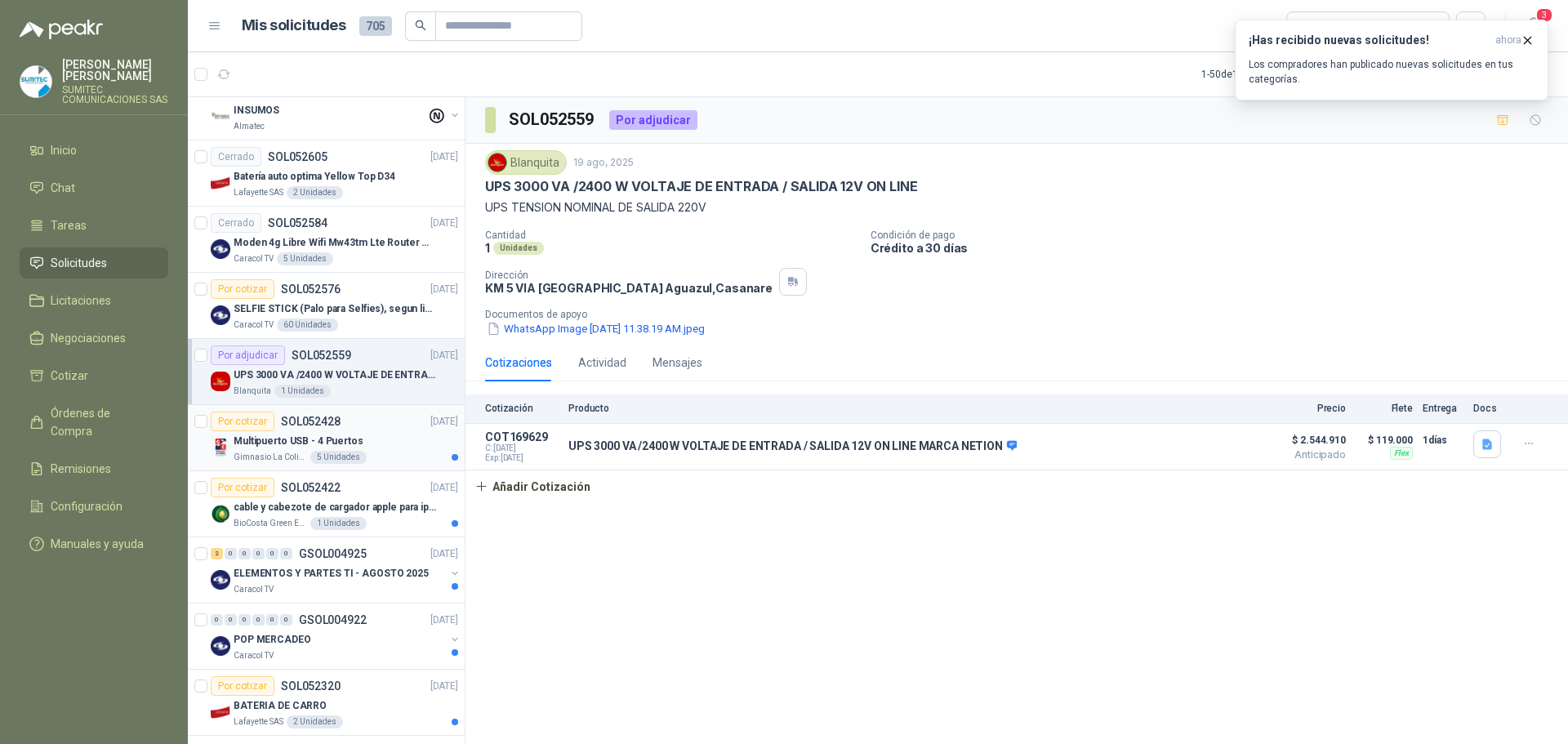
click at [379, 428] on div "Por cotizar SOL052428 [DATE]" at bounding box center [334, 421] width 247 height 20
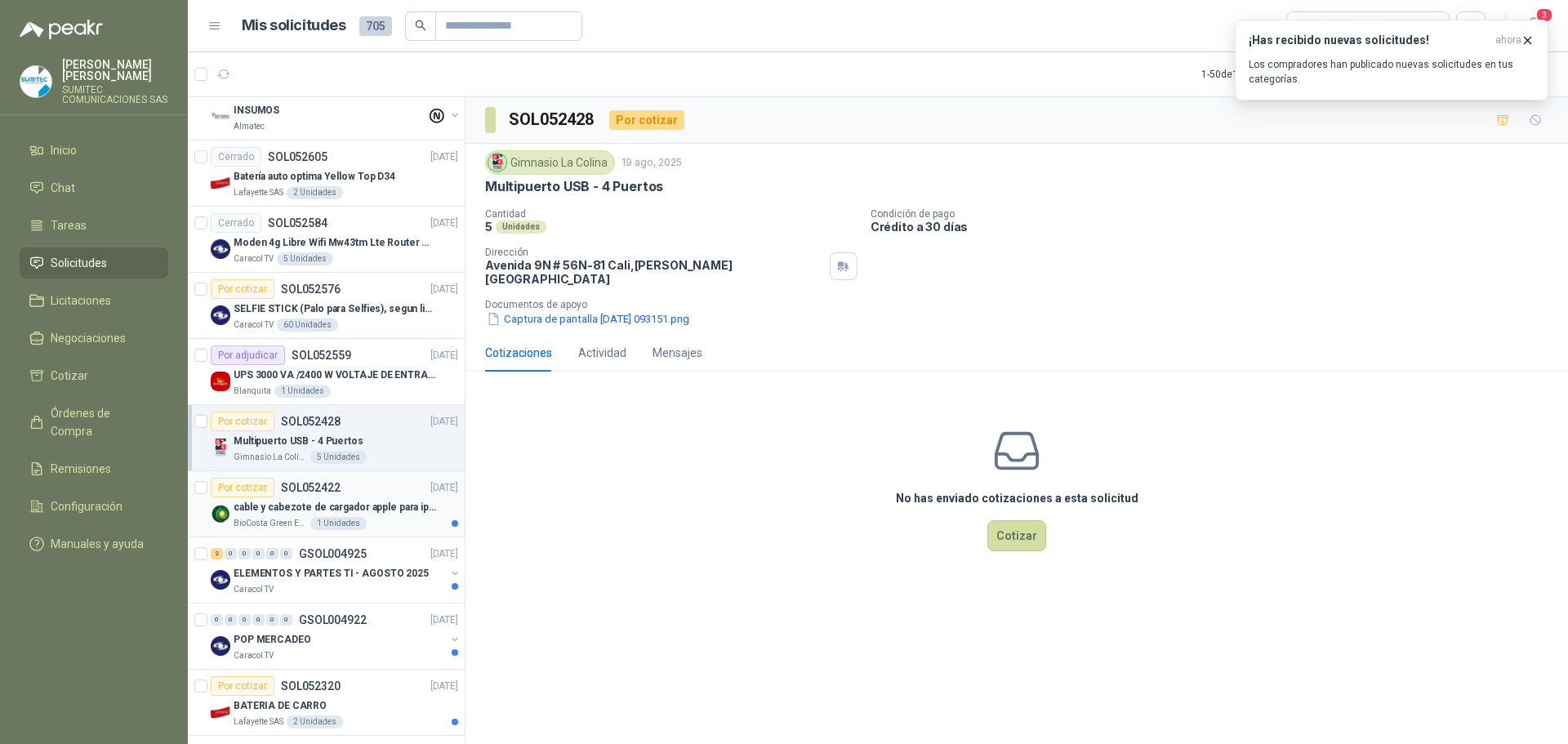
click at [353, 494] on div "Por cotizar SOL052422 [DATE]" at bounding box center [334, 487] width 247 height 20
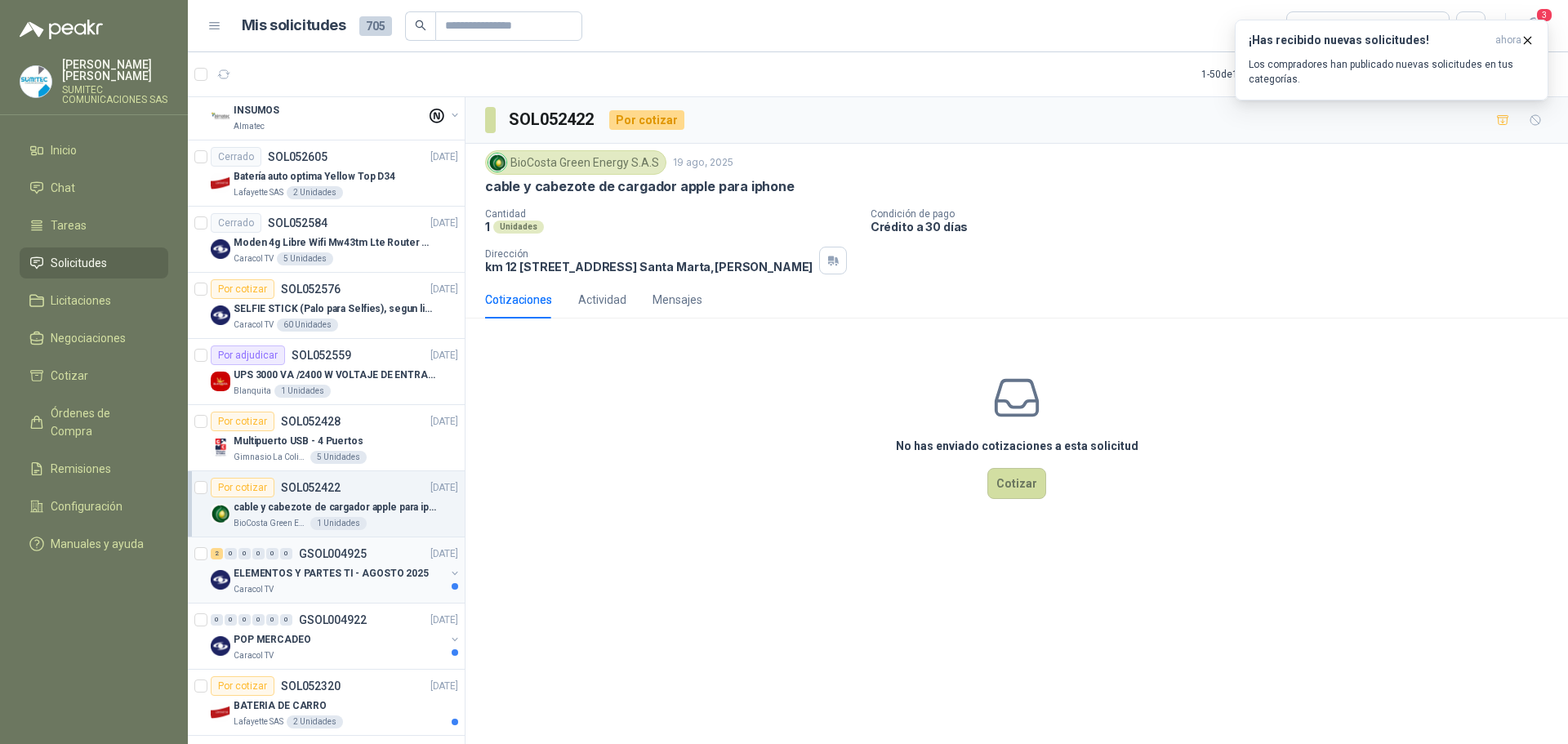
click at [363, 562] on div "2 0 0 0 0 0 GSOL004925 [DATE]" at bounding box center [336, 554] width 251 height 20
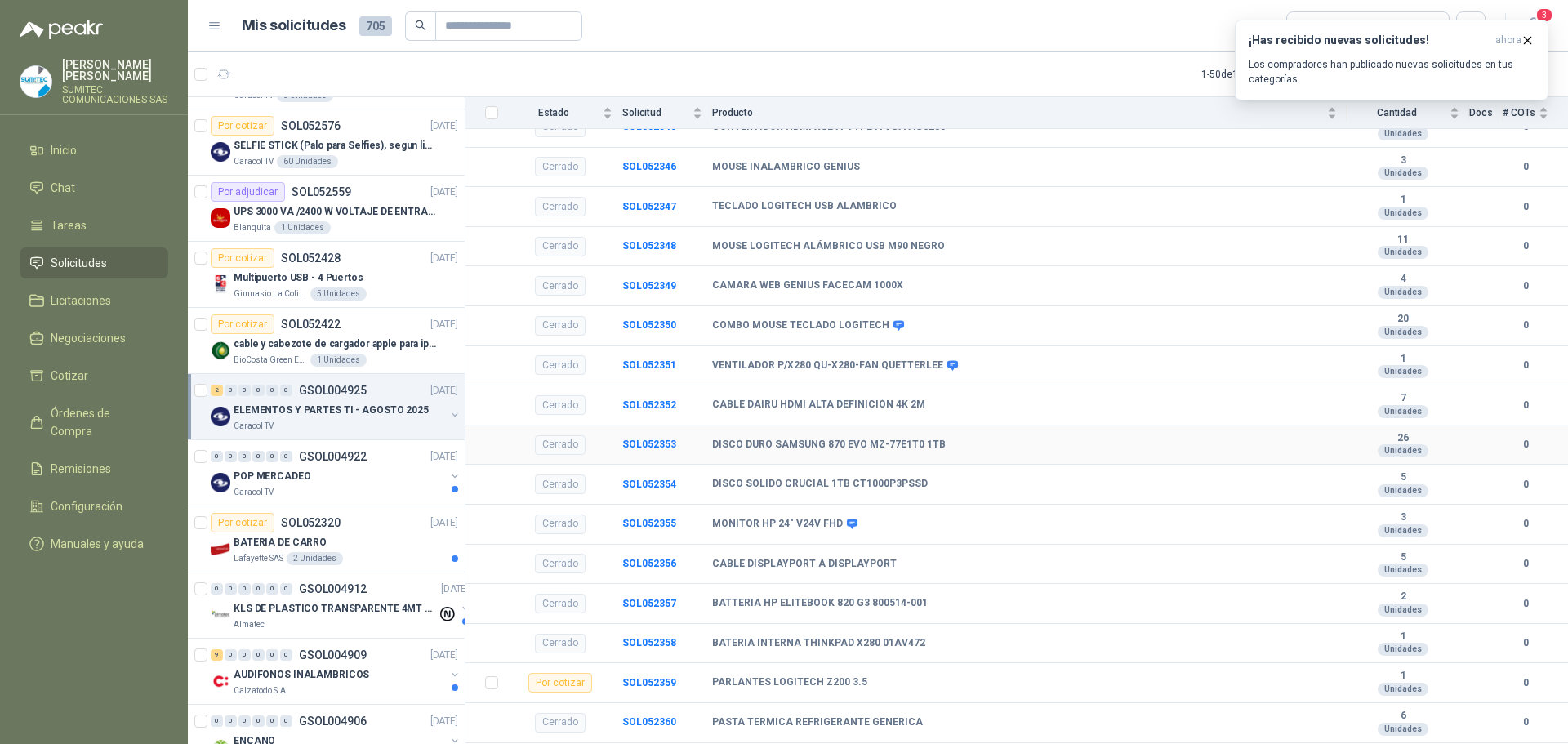
scroll to position [399, 0]
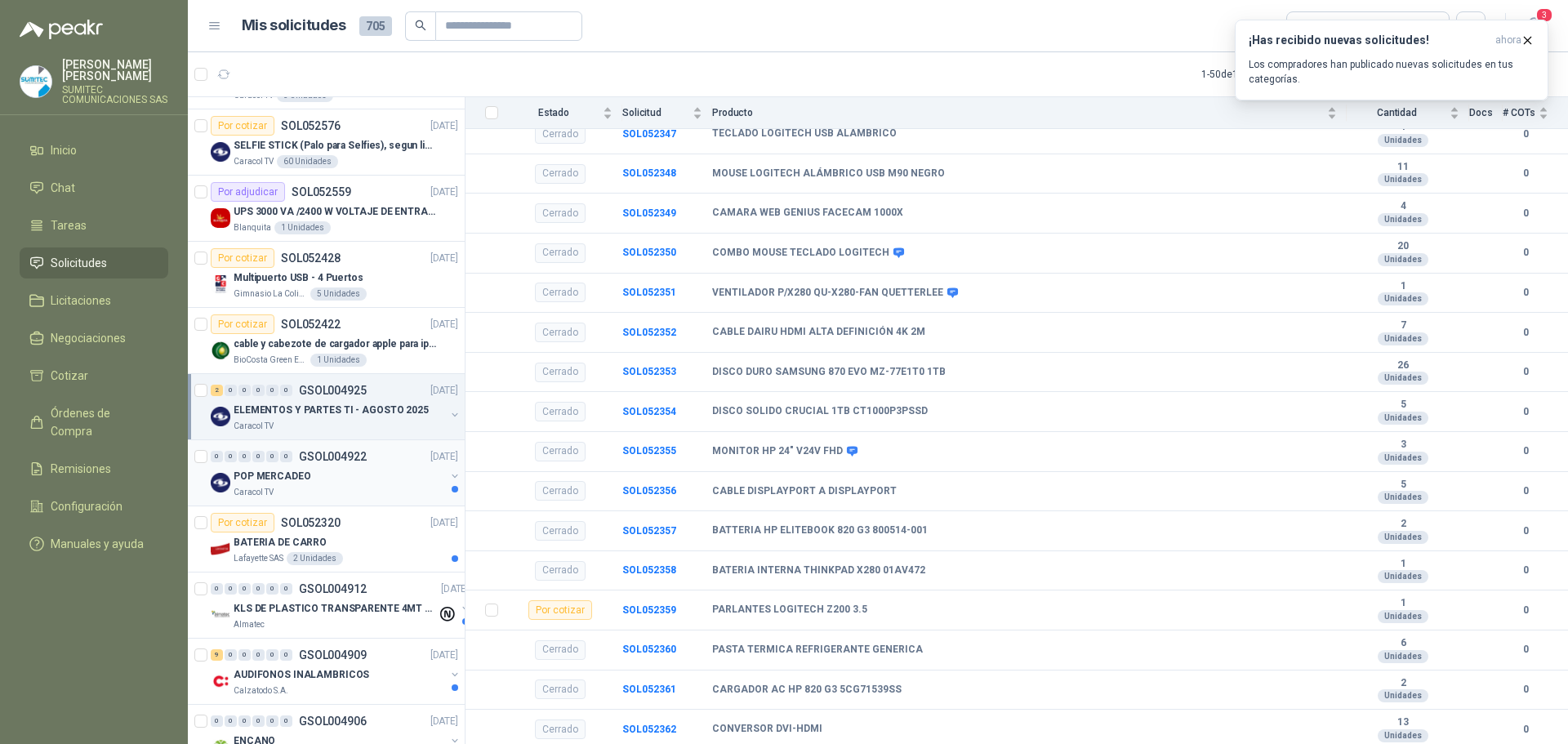
click at [368, 465] on div "0 0 0 0 0 0 GSOL004922 [DATE]" at bounding box center [336, 456] width 251 height 20
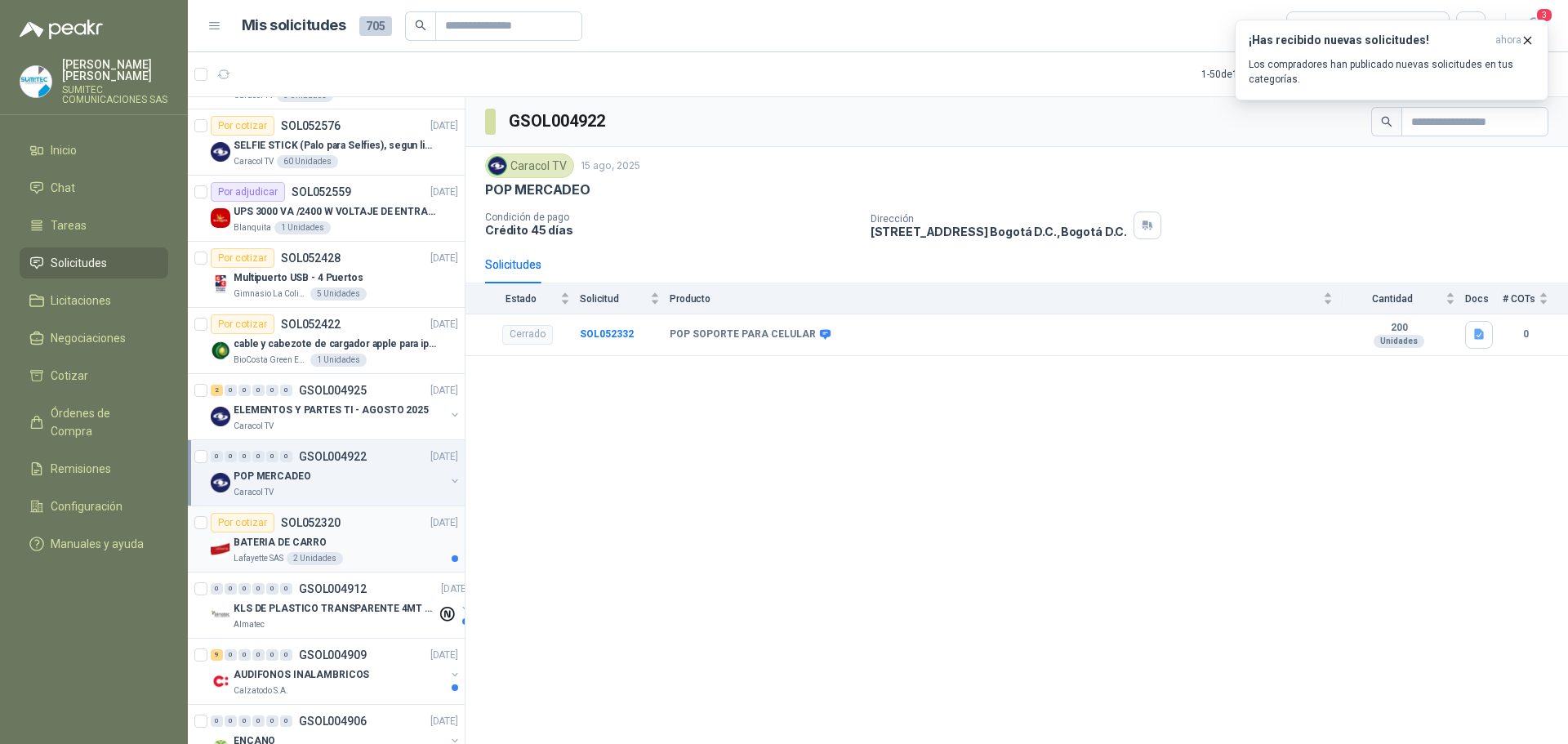
click at [373, 532] on div "BATERIA DE CARRO" at bounding box center [345, 542] width 224 height 20
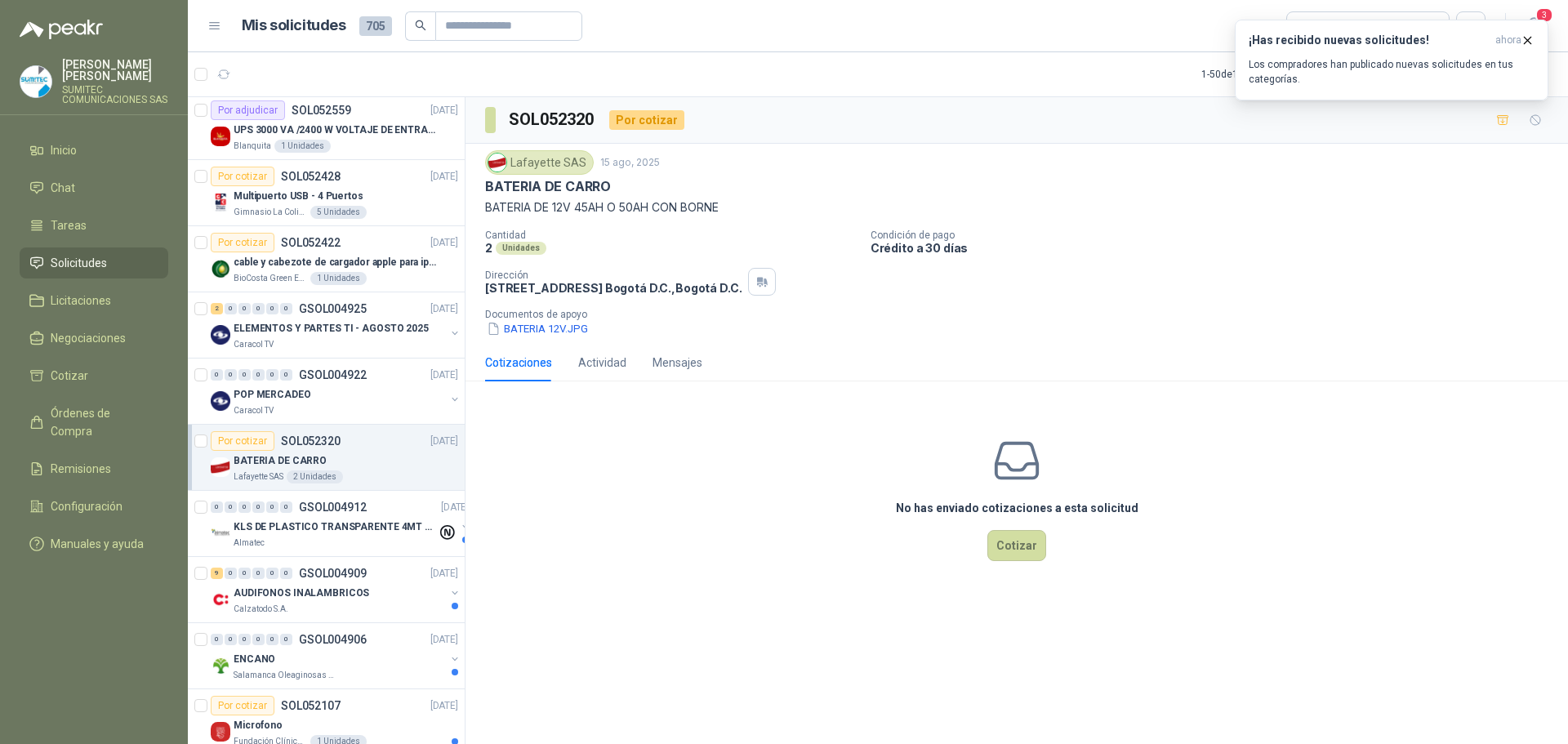
scroll to position [1142, 0]
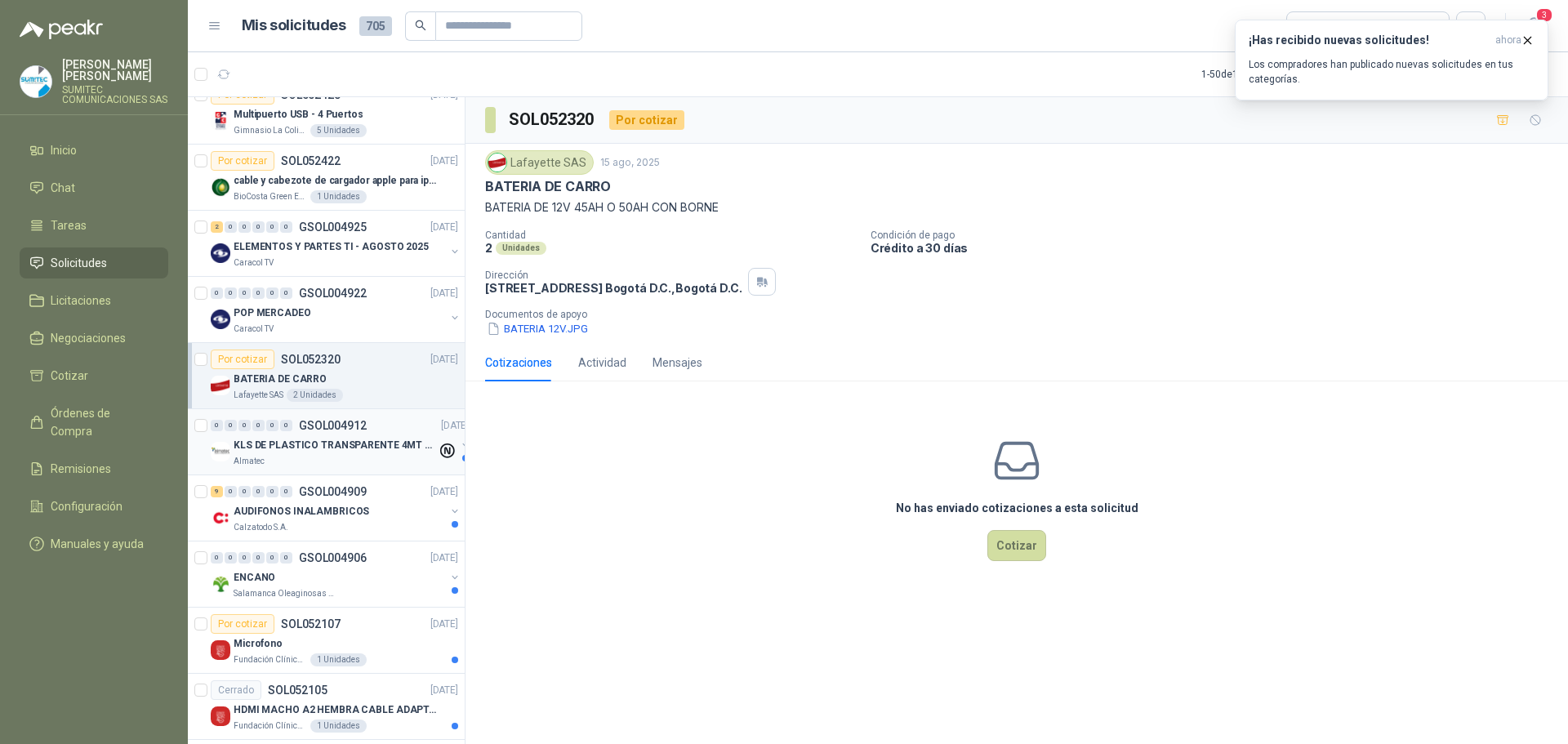
click at [365, 448] on p "KLS DE PLASTICO TRANSPARENTE 4MT CAL 4 Y CINTA TRA" at bounding box center [335, 445] width 203 height 16
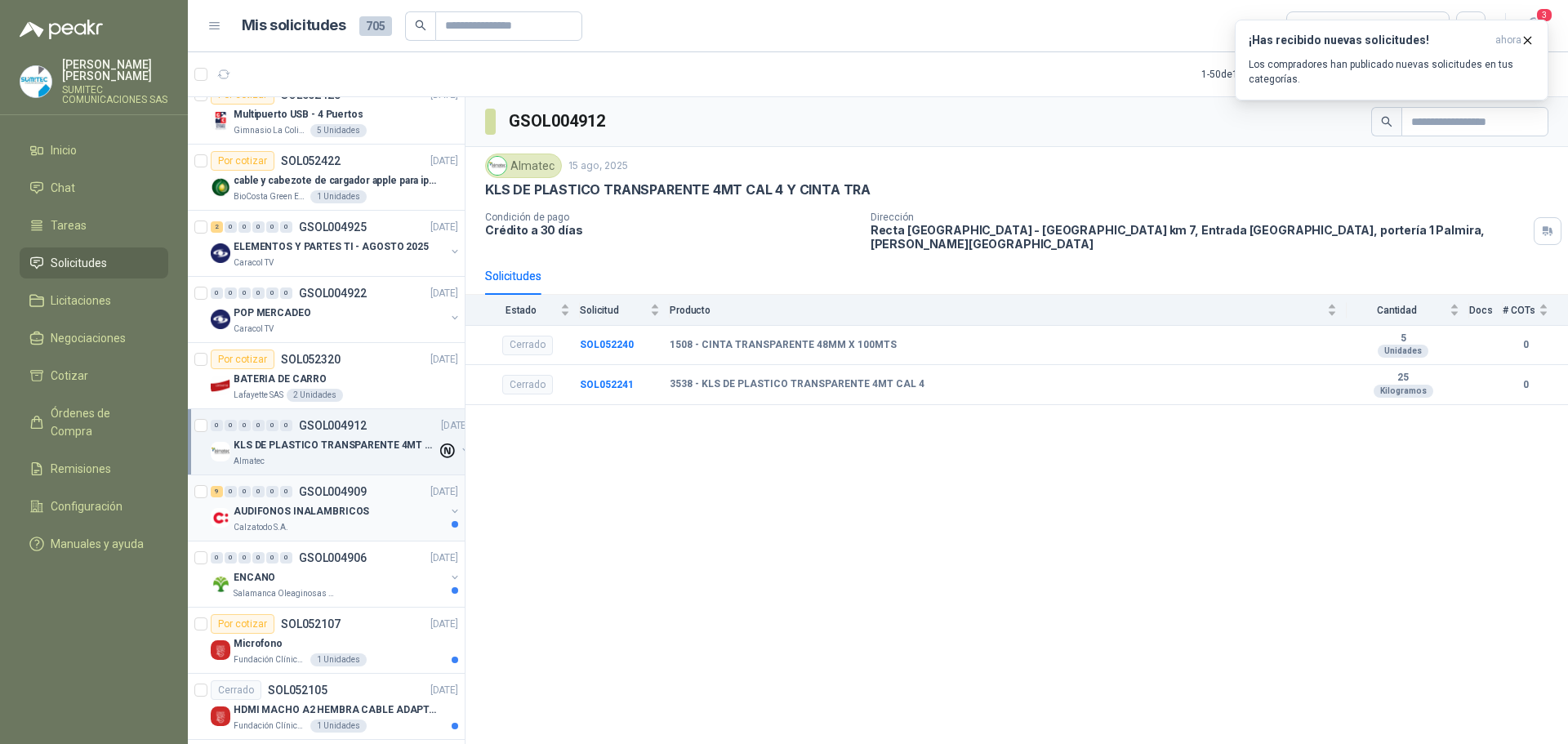
click at [359, 491] on p "GSOL004909" at bounding box center [333, 491] width 68 height 11
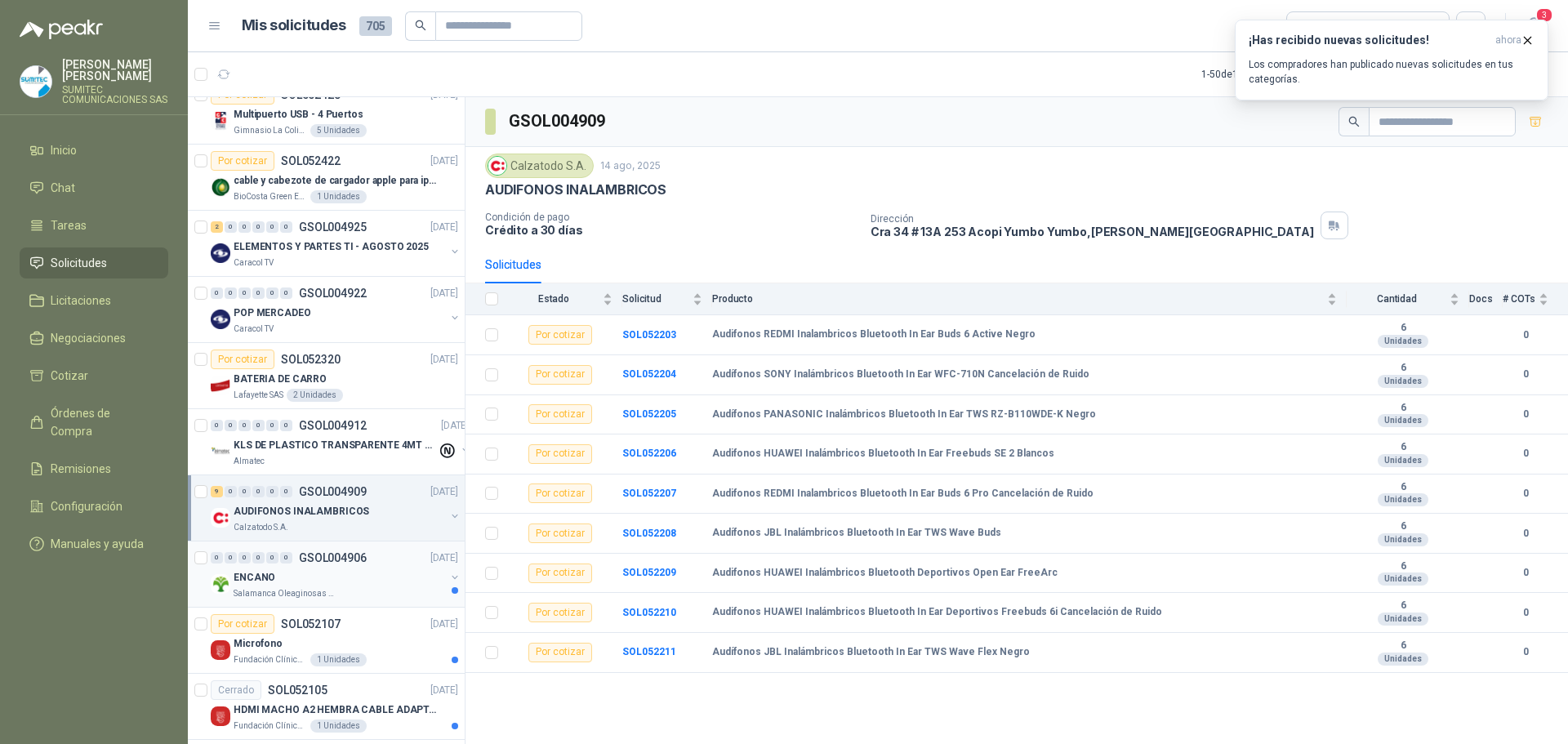
click at [355, 568] on div "ENCANO" at bounding box center [339, 578] width 211 height 20
